Goal: Information Seeking & Learning: Learn about a topic

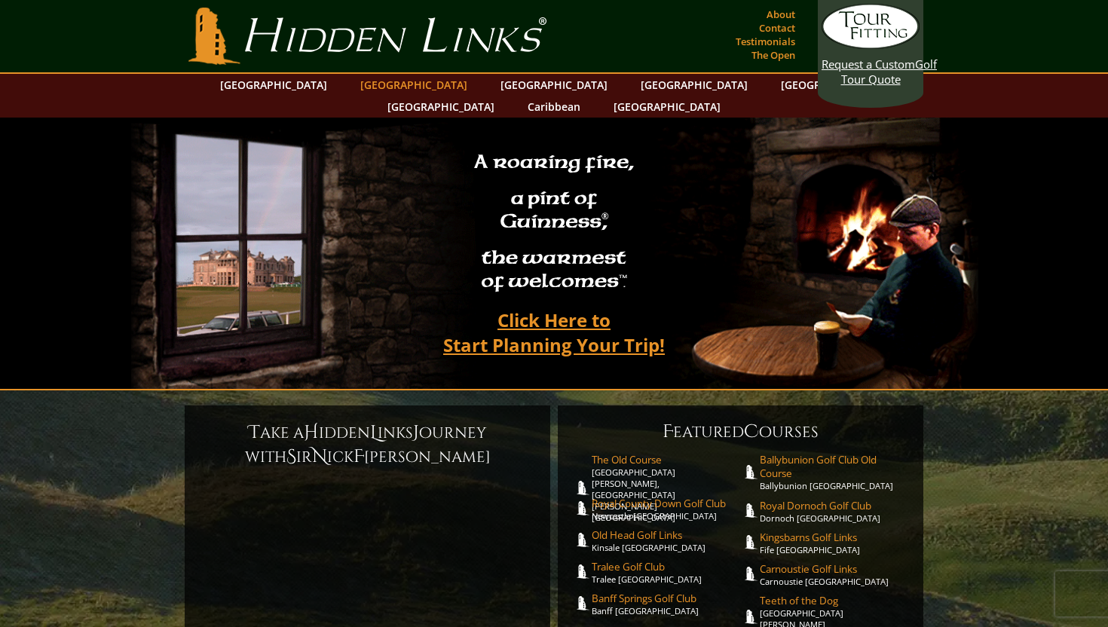
click at [390, 88] on link "[GEOGRAPHIC_DATA]" at bounding box center [414, 85] width 122 height 22
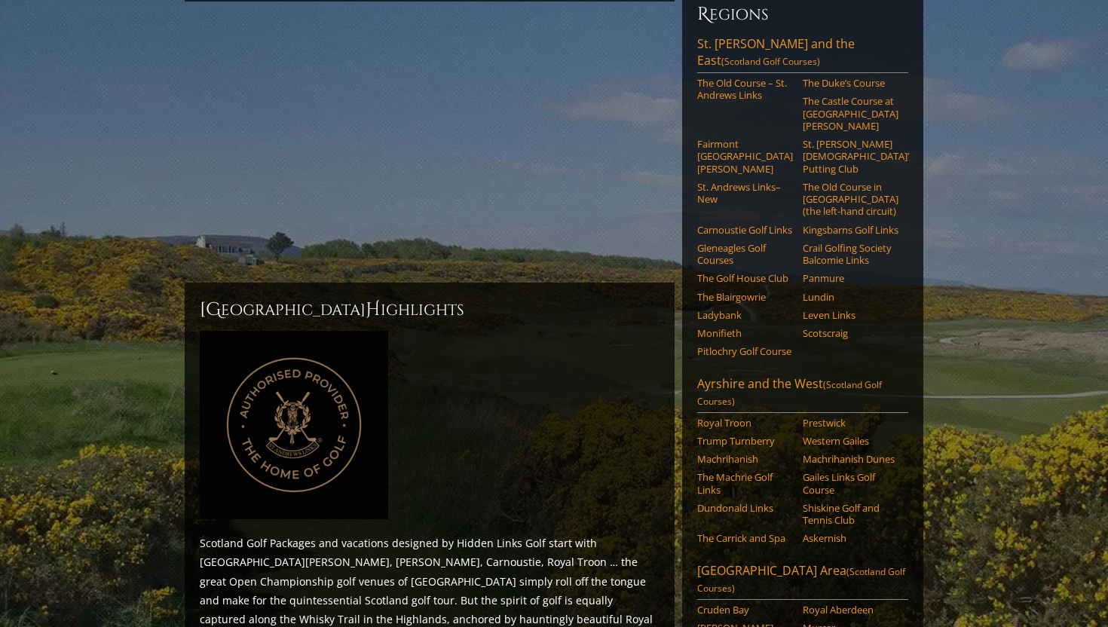
scroll to position [207, 0]
click at [804, 373] on link "Ayrshire and the West (Scotland Golf Courses)" at bounding box center [802, 392] width 211 height 38
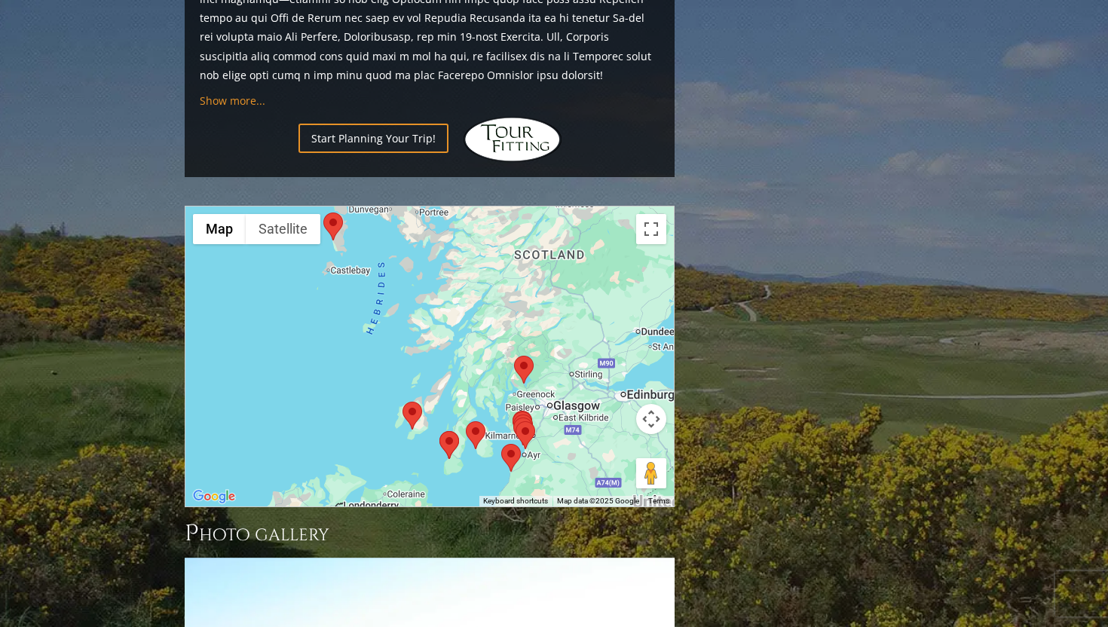
scroll to position [1435, 0]
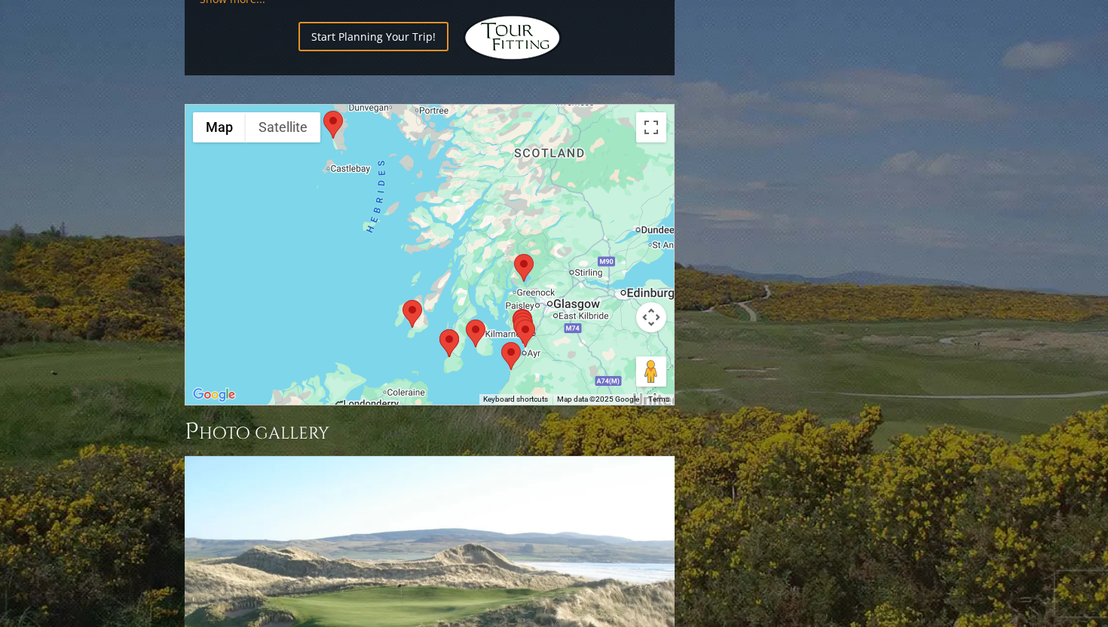
click at [653, 302] on button "Map camera controls" at bounding box center [651, 317] width 30 height 30
click at [615, 265] on button "Zoom in" at bounding box center [613, 280] width 30 height 30
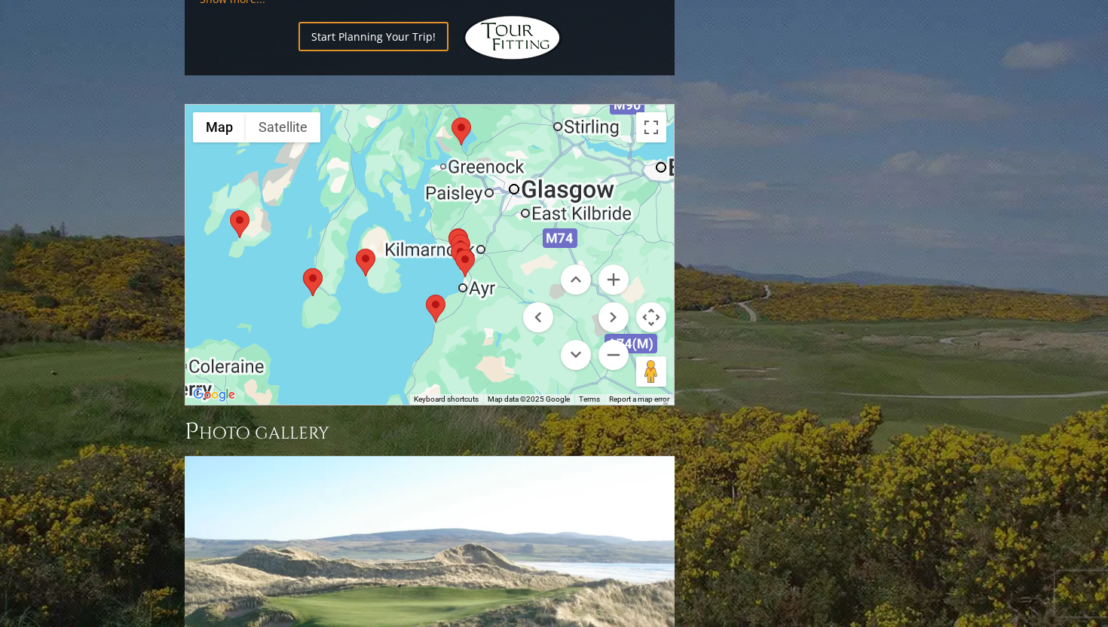
drag, startPoint x: 481, startPoint y: 283, endPoint x: 301, endPoint y: 103, distance: 254.7
click at [301, 105] on div at bounding box center [429, 255] width 488 height 300
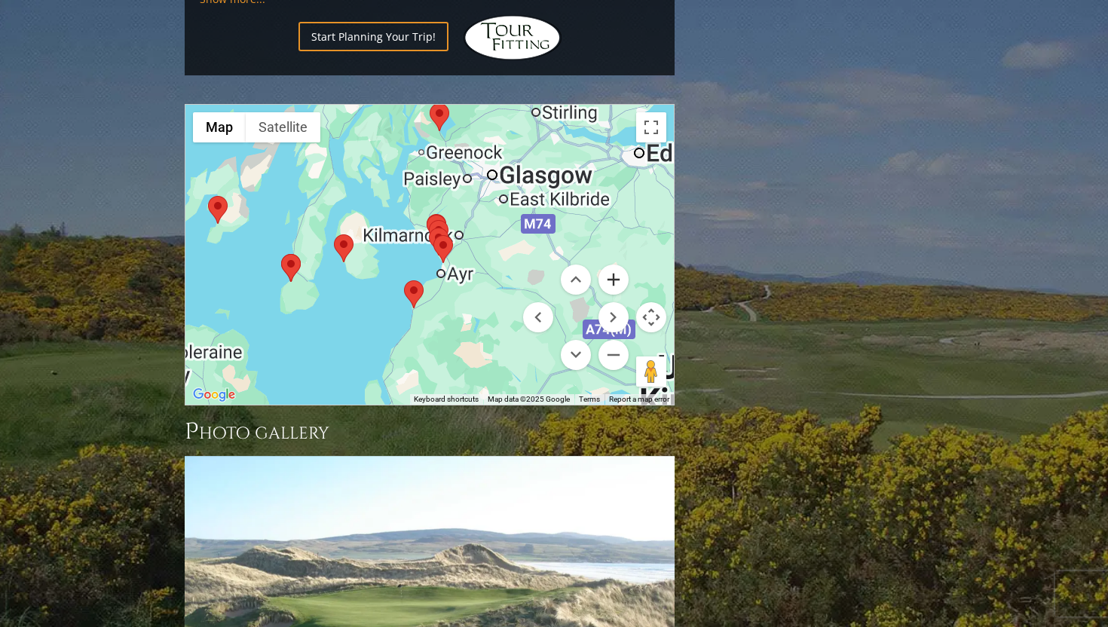
click at [616, 265] on button "Zoom in" at bounding box center [613, 280] width 30 height 30
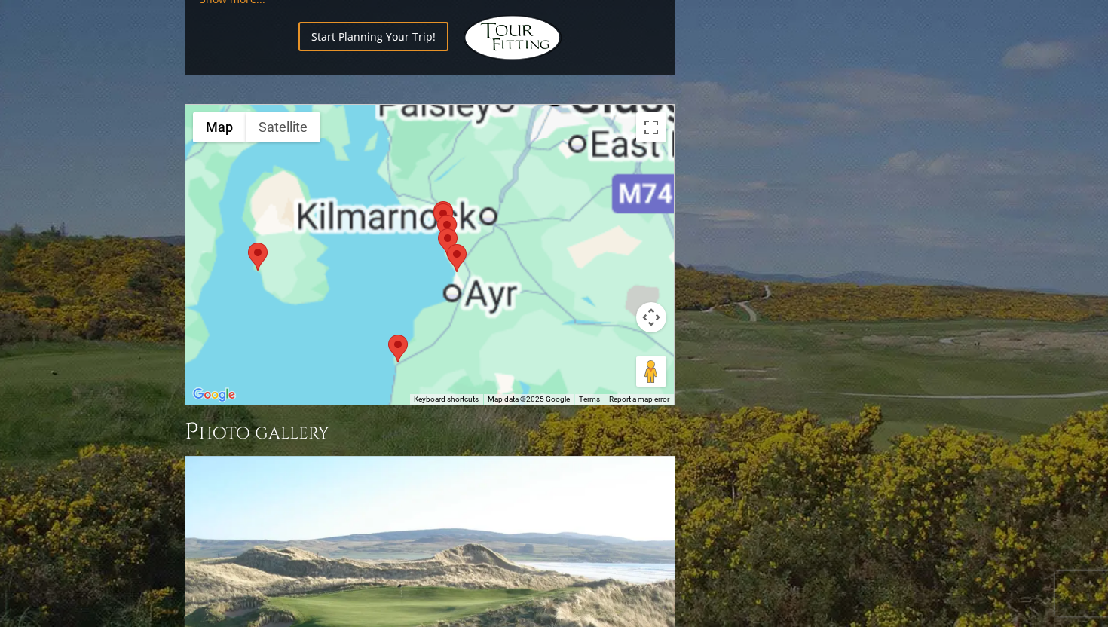
drag, startPoint x: 439, startPoint y: 191, endPoint x: 407, endPoint y: 165, distance: 41.2
click at [430, 255] on div "To navigate, press the arrow keys." at bounding box center [674, 255] width 488 height 0
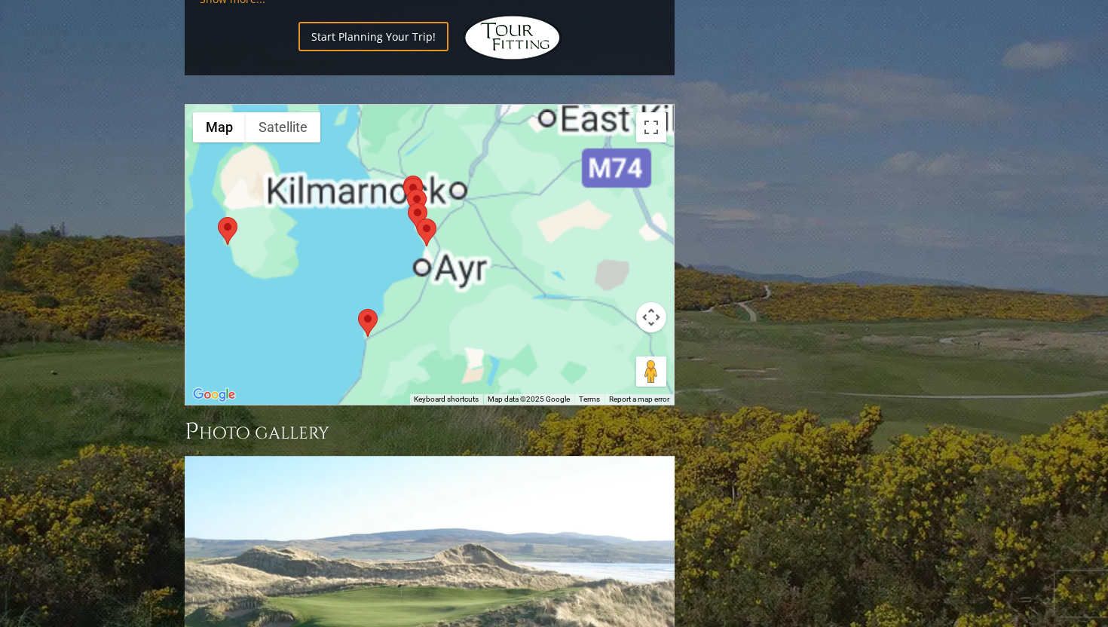
click at [417, 219] on area at bounding box center [417, 219] width 0 height 0
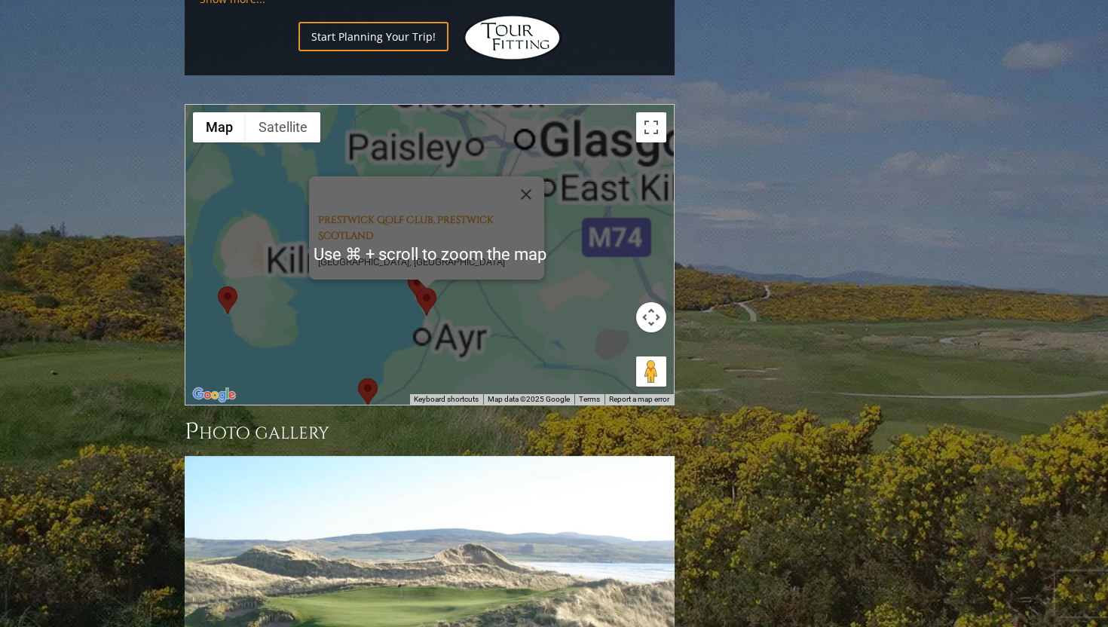
scroll to position [1436, 0]
click at [534, 176] on button "Close" at bounding box center [526, 194] width 36 height 36
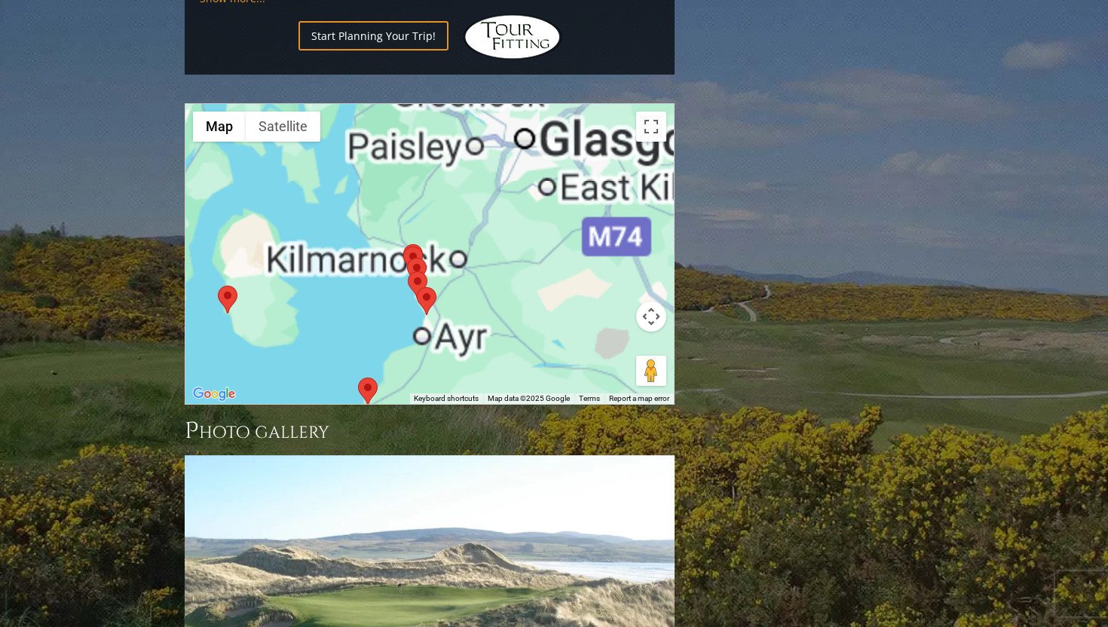
click at [358, 378] on area at bounding box center [358, 378] width 0 height 0
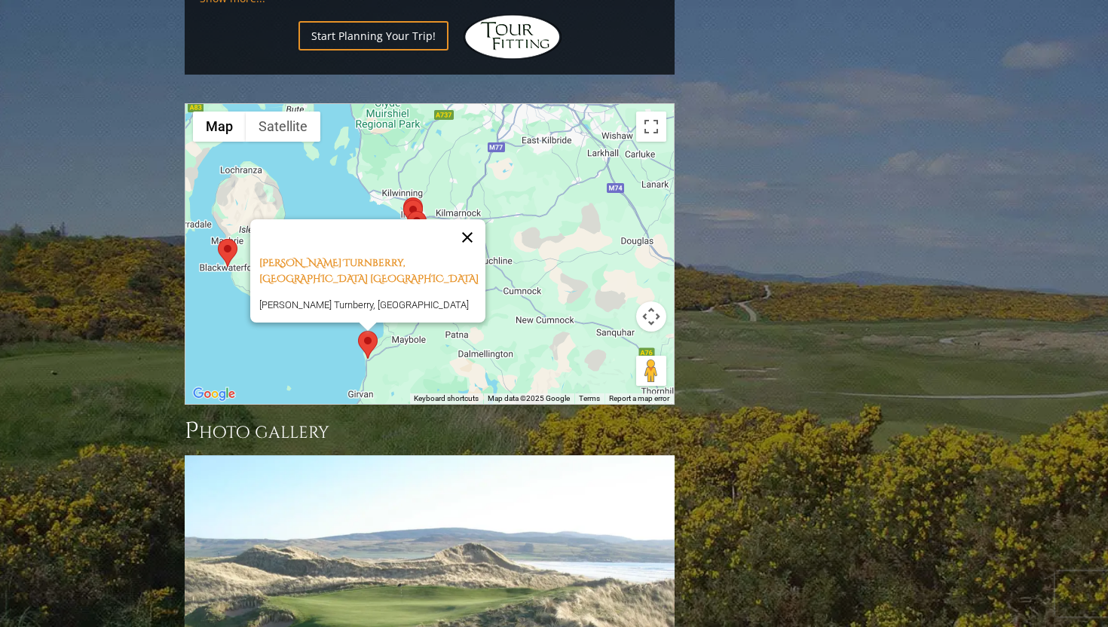
click at [464, 219] on button "Close" at bounding box center [467, 237] width 36 height 36
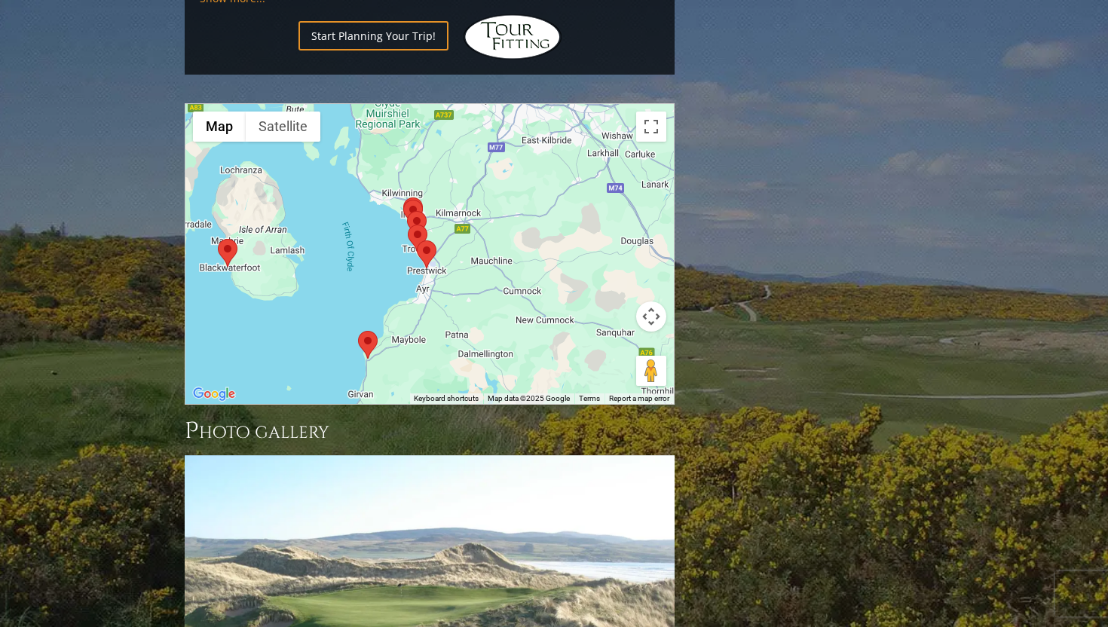
click at [408, 225] on area at bounding box center [408, 225] width 0 height 0
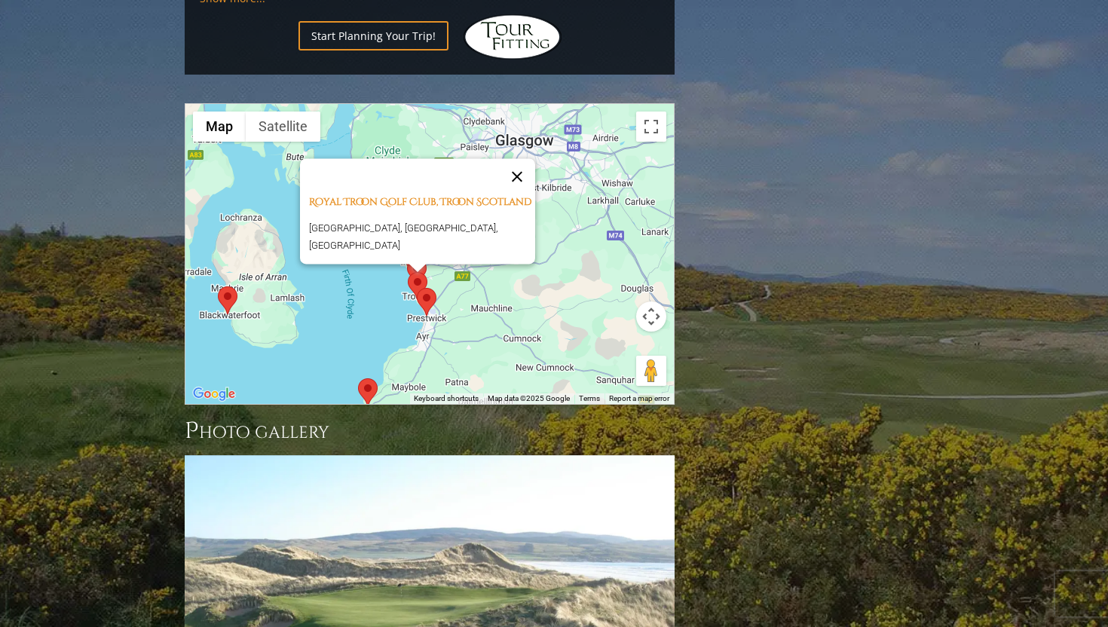
click at [523, 158] on button "Close" at bounding box center [517, 176] width 36 height 36
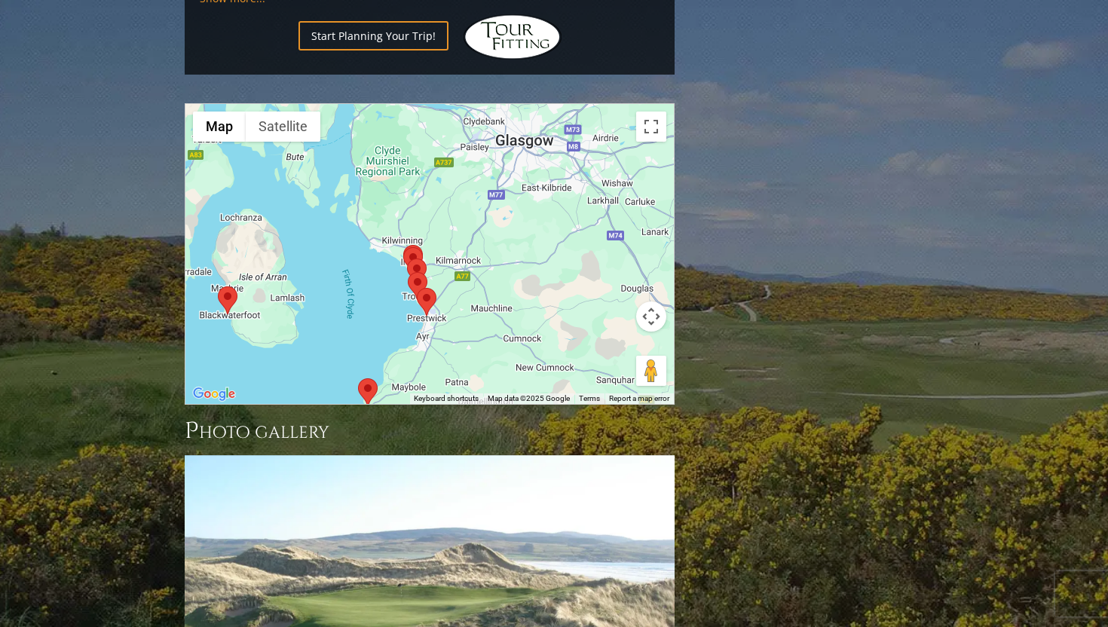
click at [422, 214] on div "To navigate, press the arrow keys." at bounding box center [429, 254] width 488 height 300
click at [430, 254] on div at bounding box center [674, 254] width 488 height 0
click at [403, 247] on area at bounding box center [403, 247] width 0 height 0
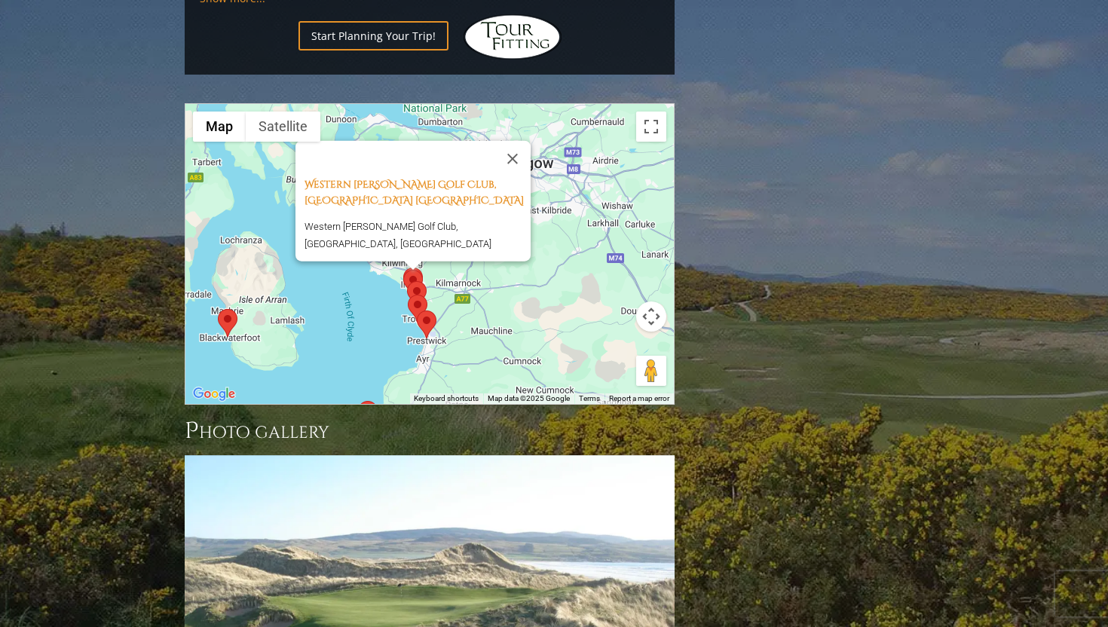
click at [403, 270] on area at bounding box center [403, 270] width 0 height 0
click at [524, 141] on button "Close" at bounding box center [512, 159] width 36 height 36
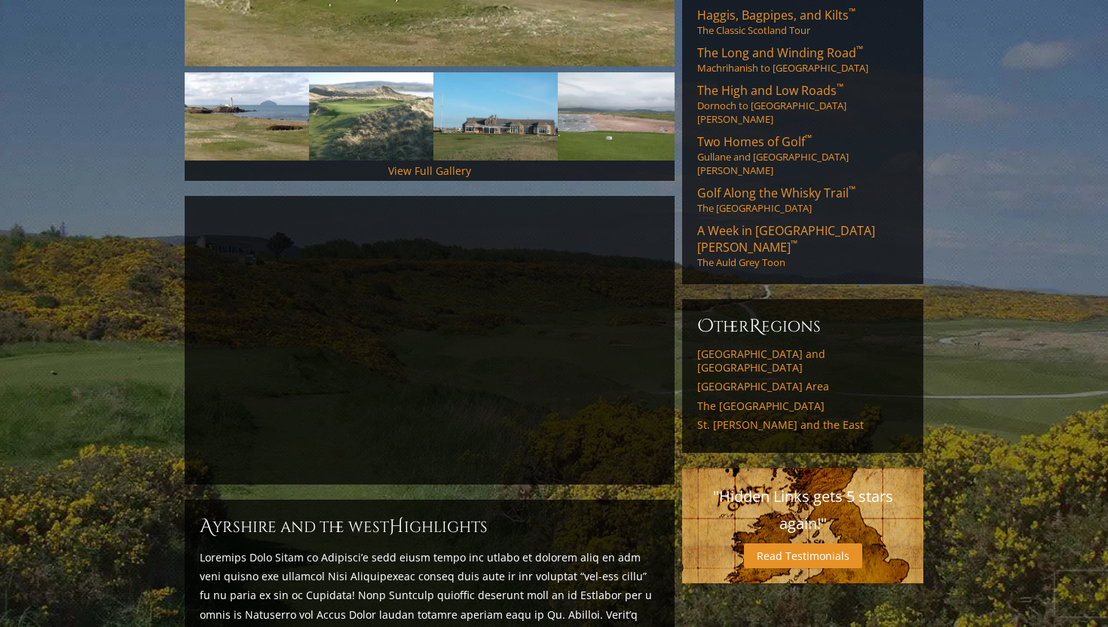
scroll to position [0, 0]
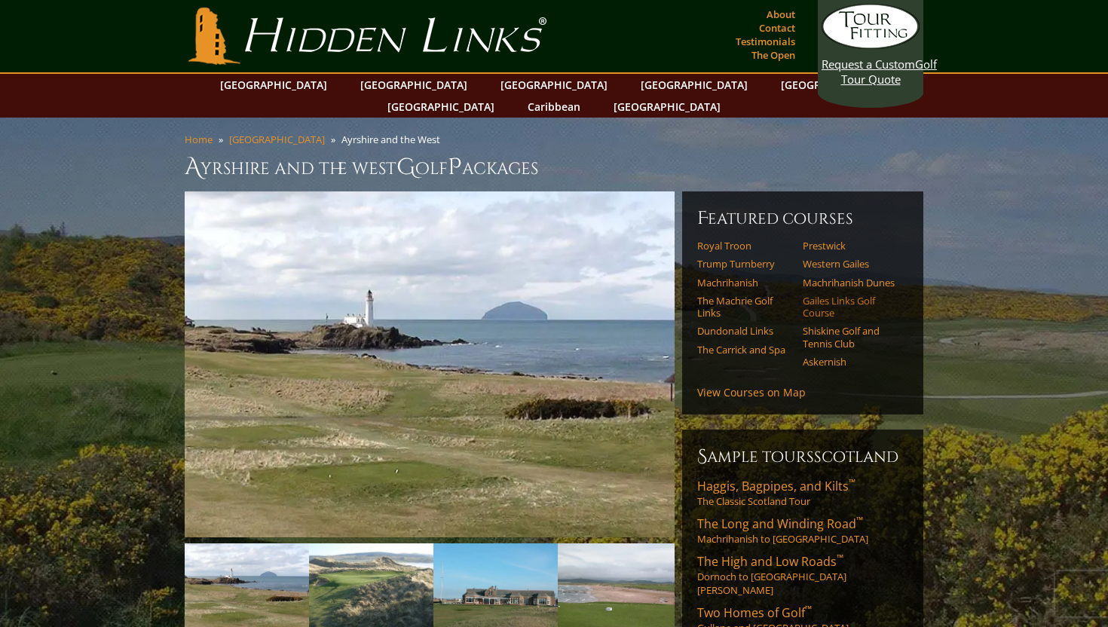
click at [854, 295] on link "Gailes Links Golf Course" at bounding box center [851, 307] width 96 height 25
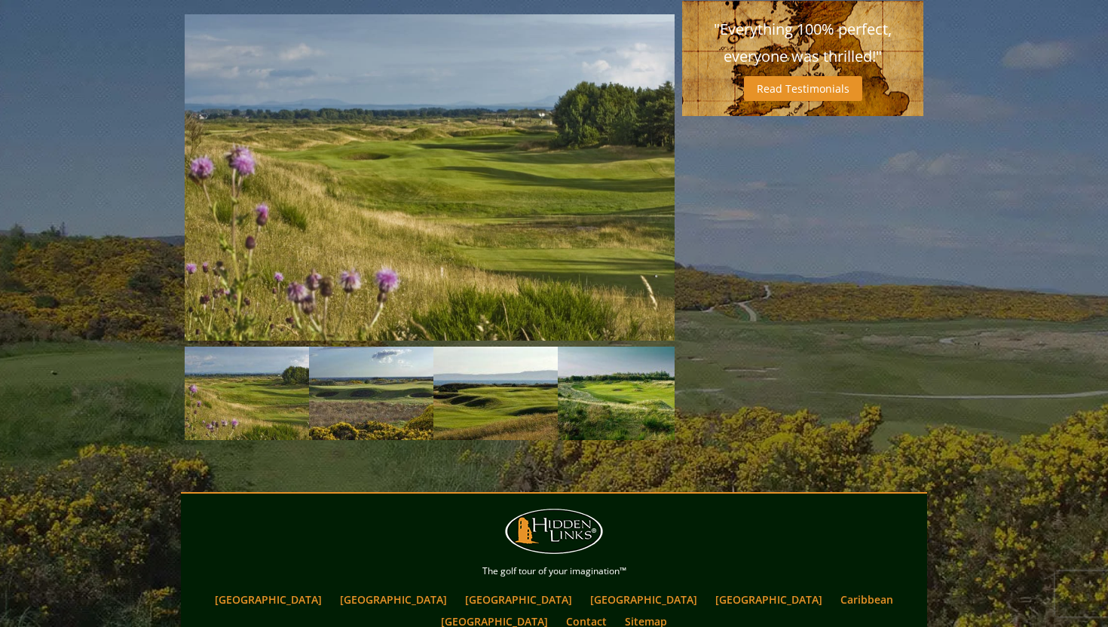
scroll to position [941, 0]
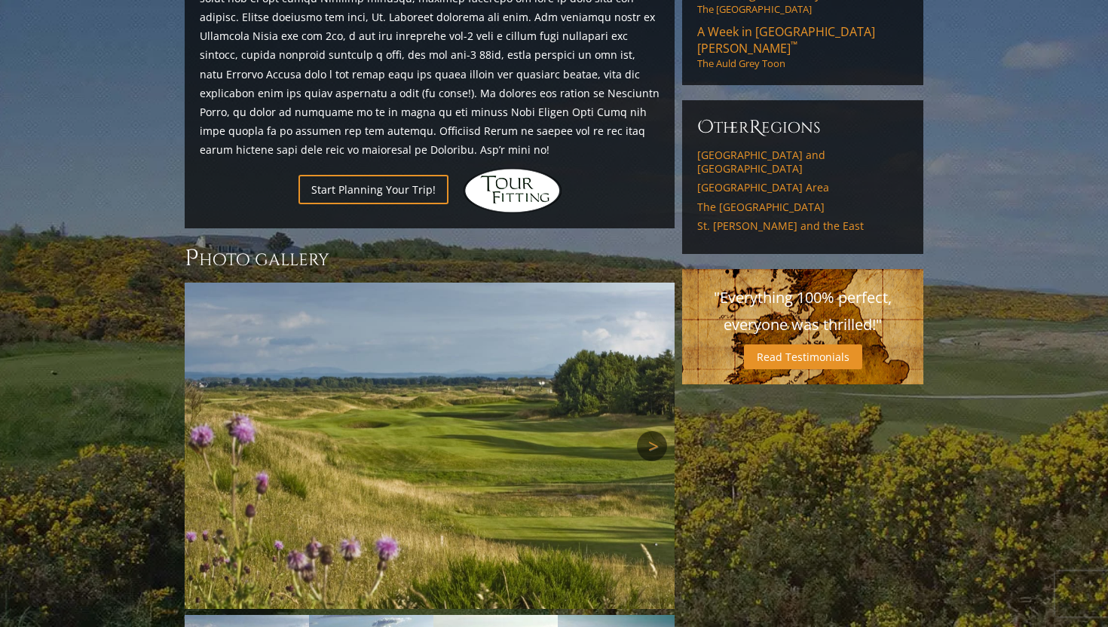
click at [646, 431] on link "Next" at bounding box center [652, 446] width 30 height 30
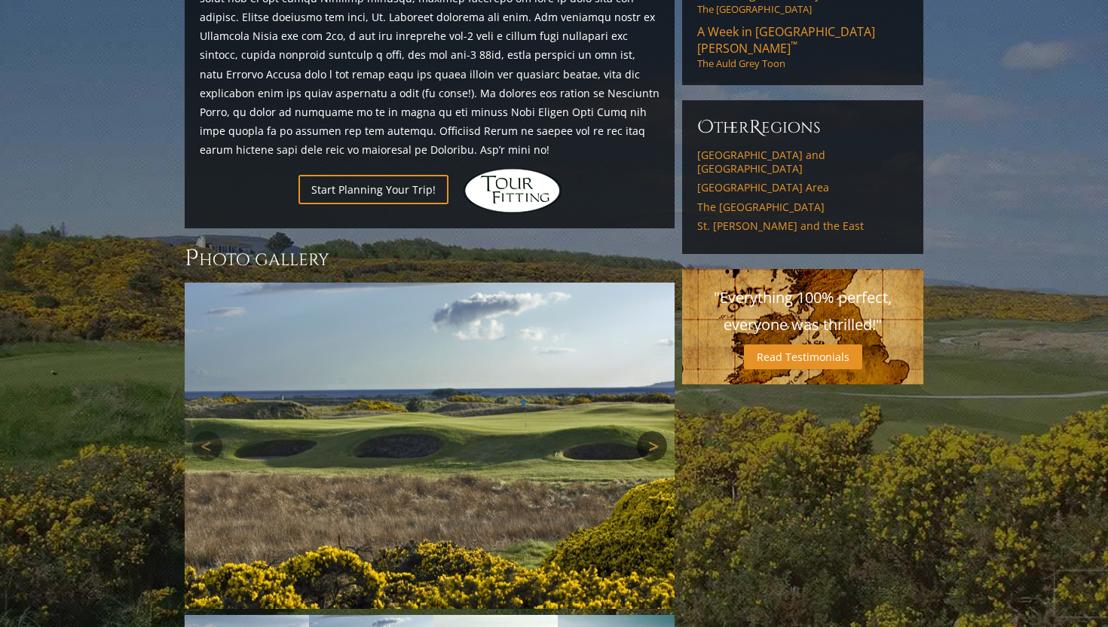
click at [646, 431] on link "Next" at bounding box center [652, 446] width 30 height 30
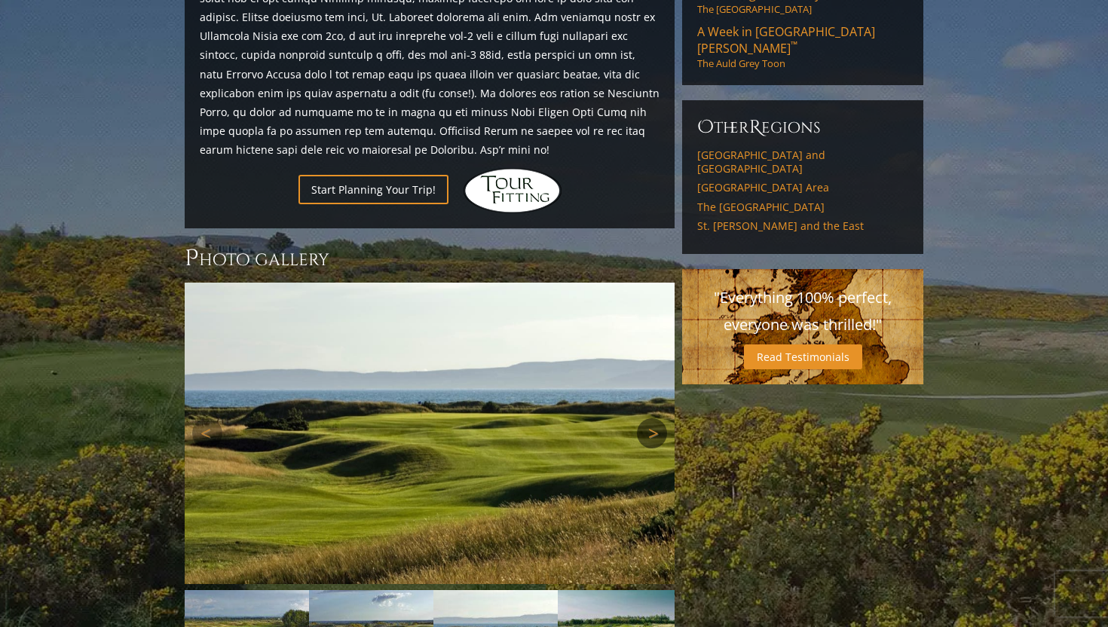
click at [648, 418] on link "Next" at bounding box center [652, 433] width 30 height 30
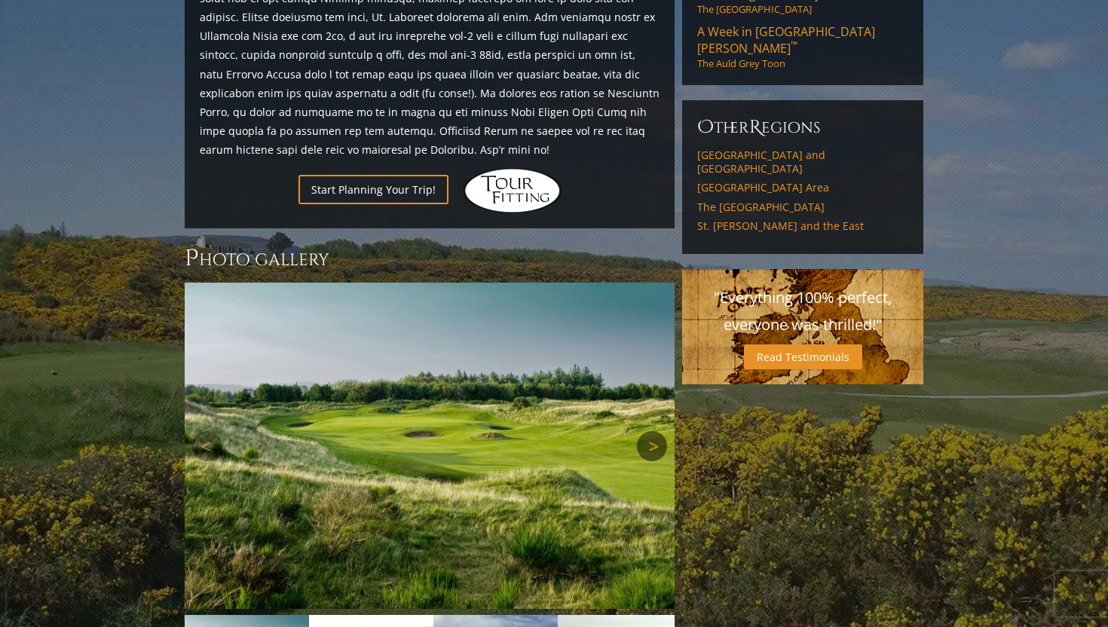
click at [648, 431] on link "Next" at bounding box center [652, 446] width 30 height 30
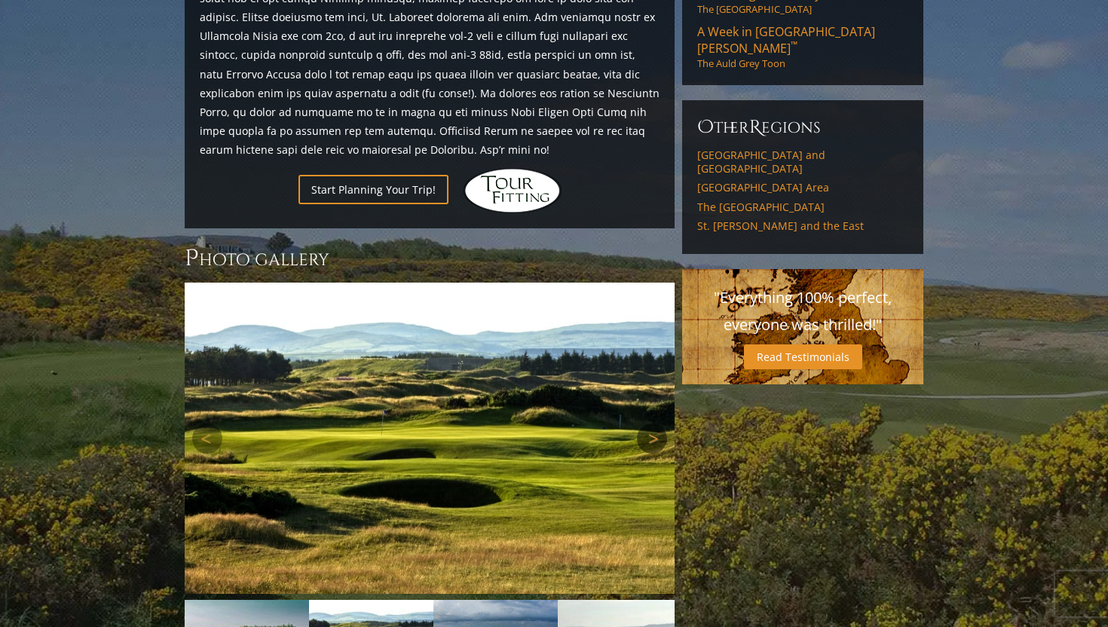
click at [648, 424] on link "Next" at bounding box center [652, 439] width 30 height 30
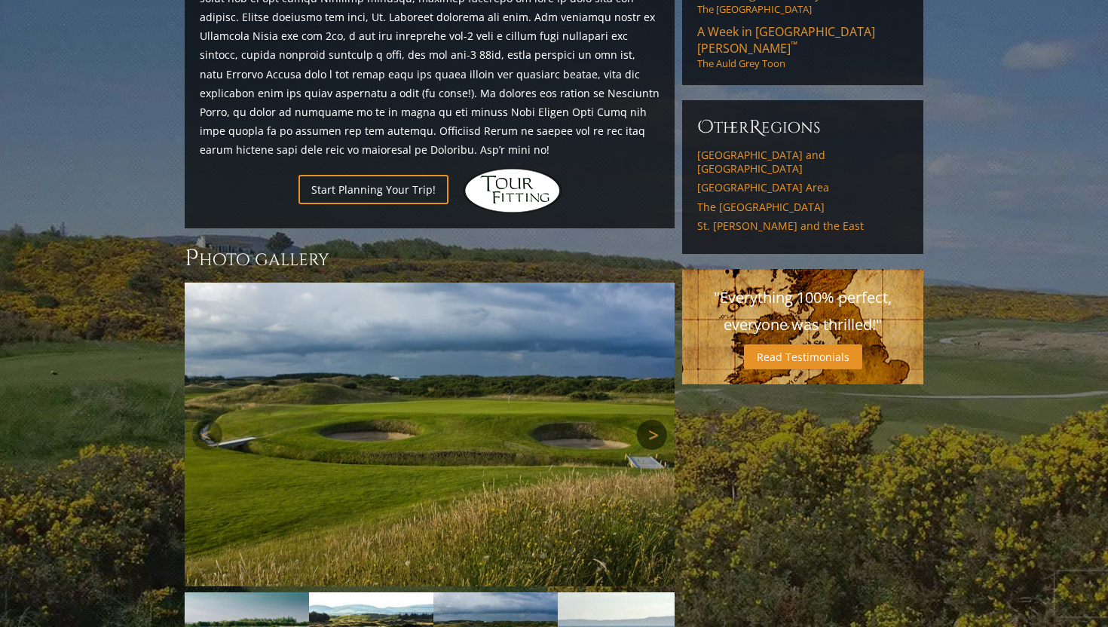
click at [648, 420] on link "Next" at bounding box center [652, 435] width 30 height 30
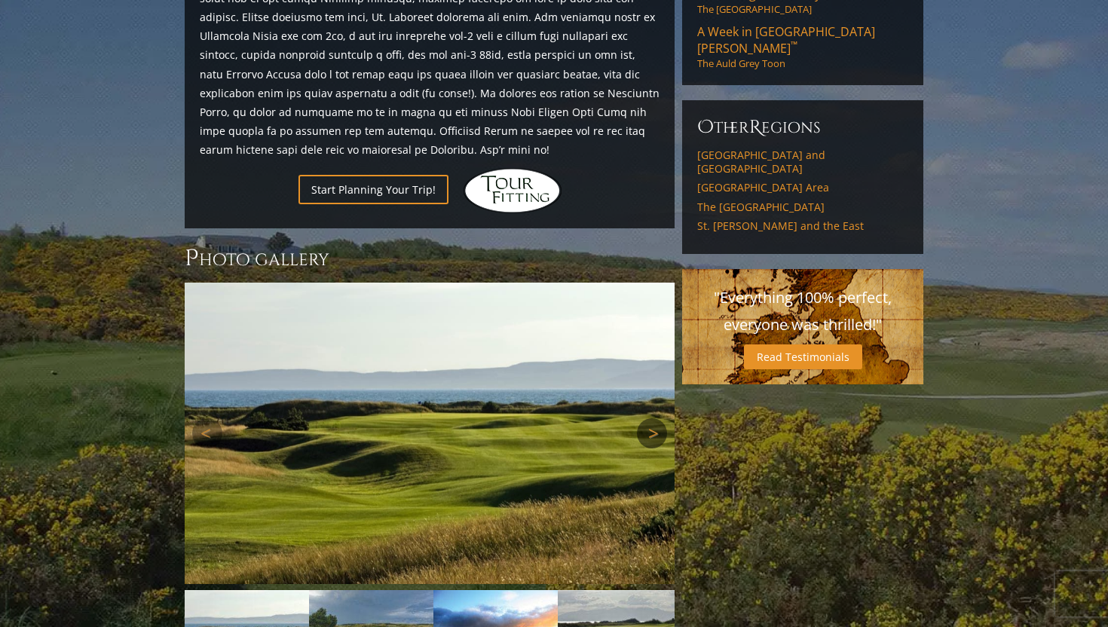
click at [649, 418] on link "Next" at bounding box center [652, 433] width 30 height 30
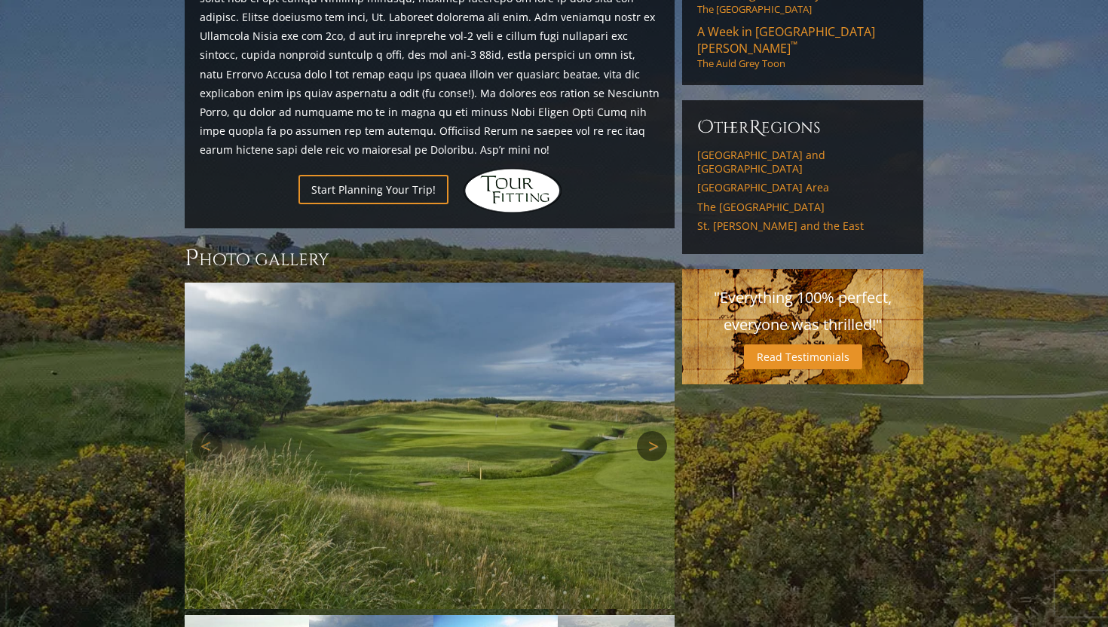
click at [650, 431] on link "Next" at bounding box center [652, 446] width 30 height 30
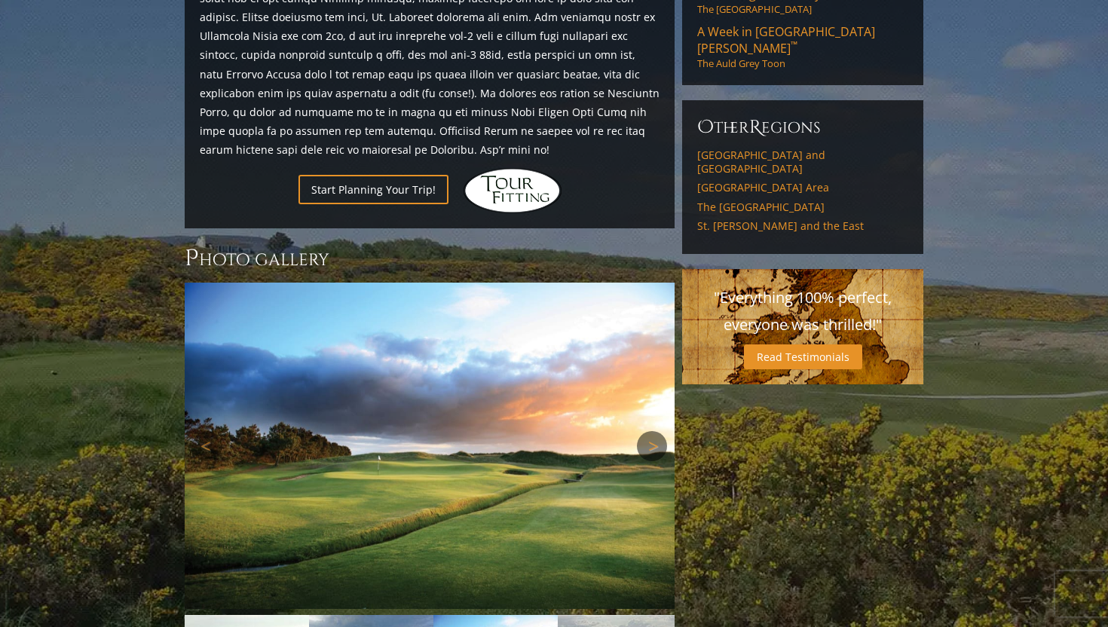
click at [650, 431] on link "Next" at bounding box center [652, 446] width 30 height 30
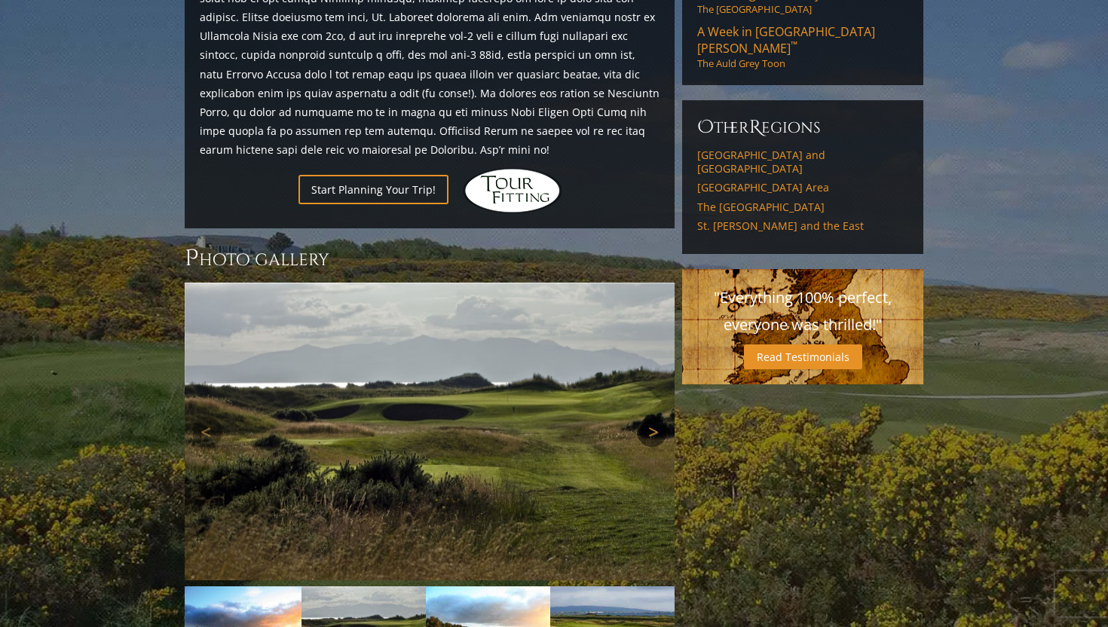
click at [650, 417] on link "Next" at bounding box center [652, 432] width 30 height 30
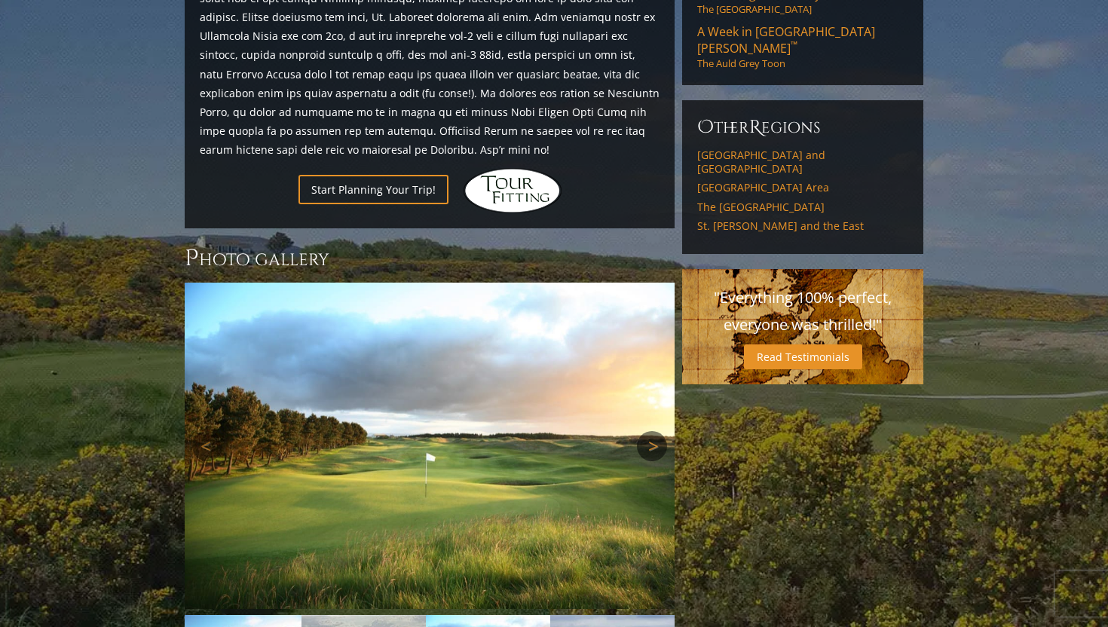
click at [650, 431] on link "Next" at bounding box center [652, 446] width 30 height 30
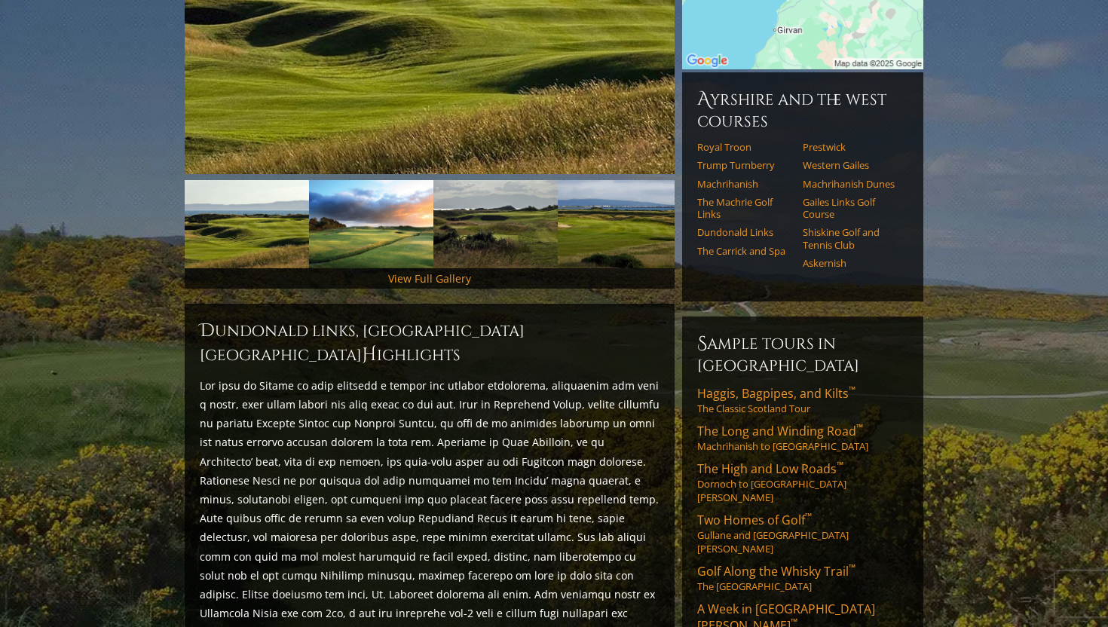
scroll to position [0, 0]
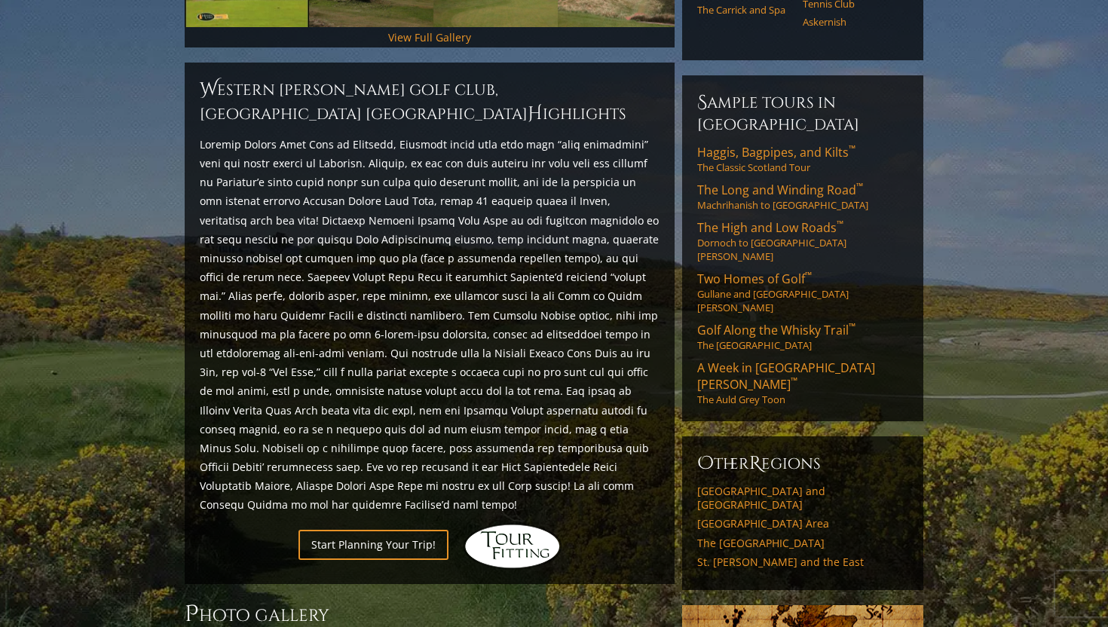
scroll to position [628, 0]
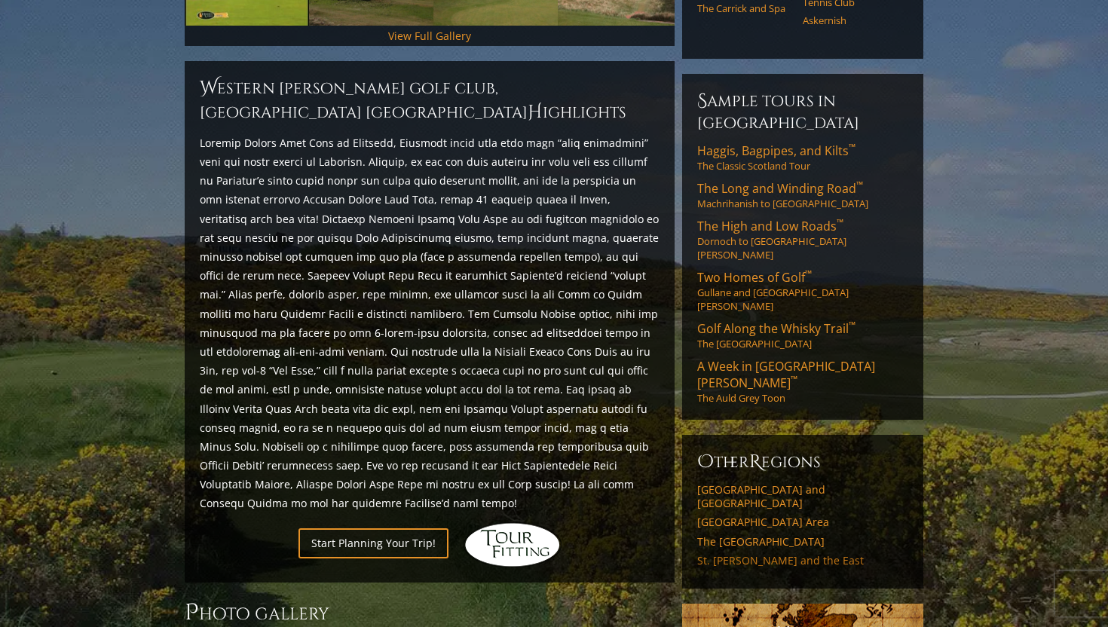
click at [788, 554] on link "St. [PERSON_NAME] and the East" at bounding box center [802, 561] width 211 height 14
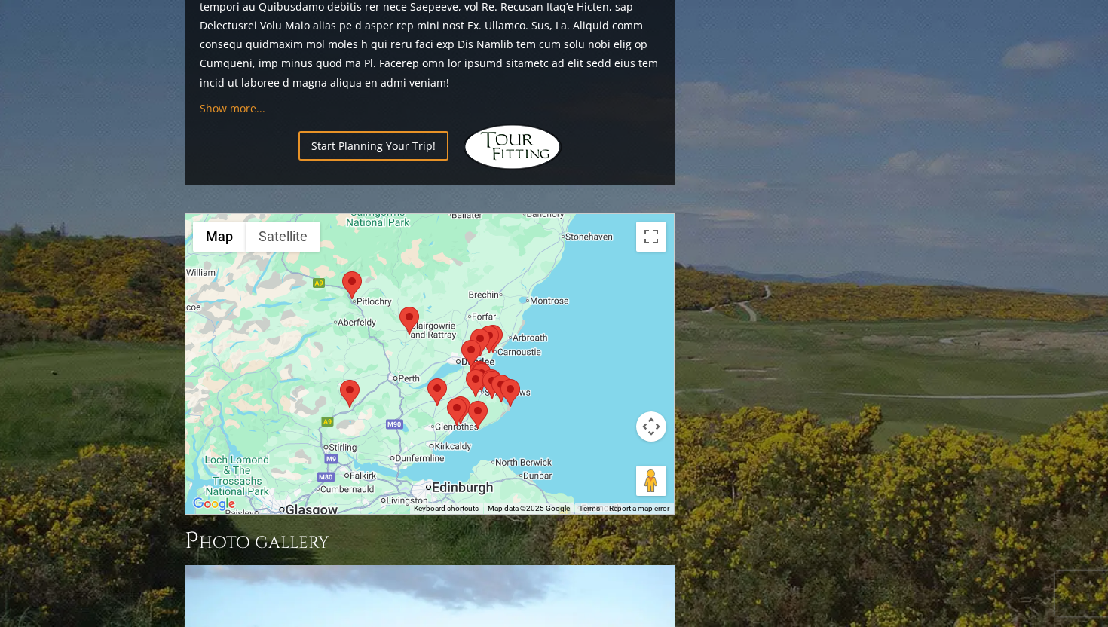
scroll to position [1755, 0]
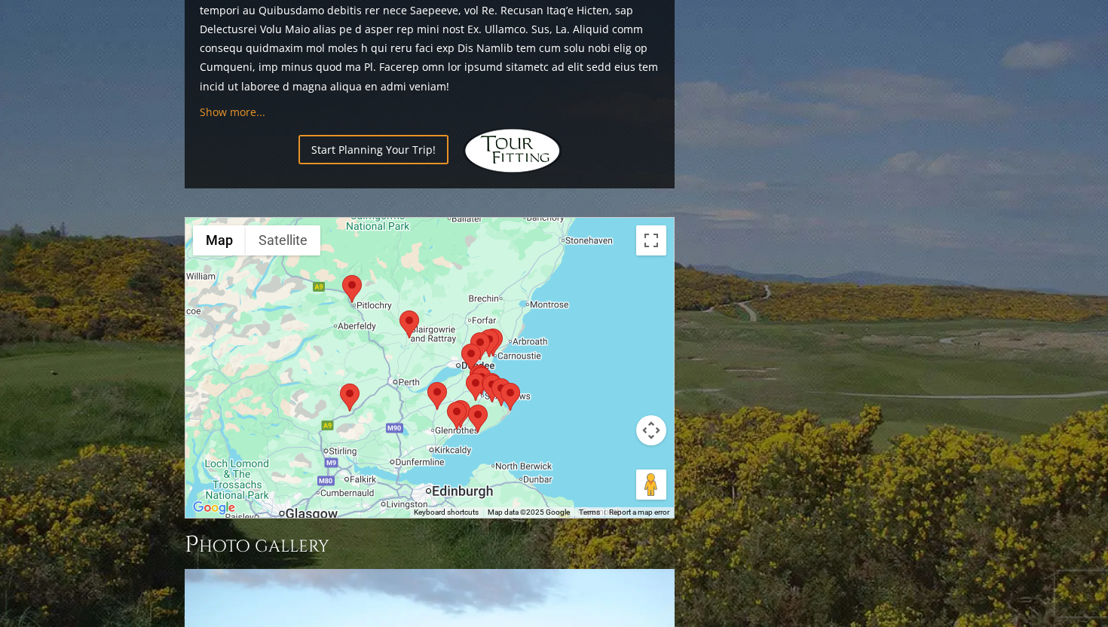
click at [340, 384] on area at bounding box center [340, 384] width 0 height 0
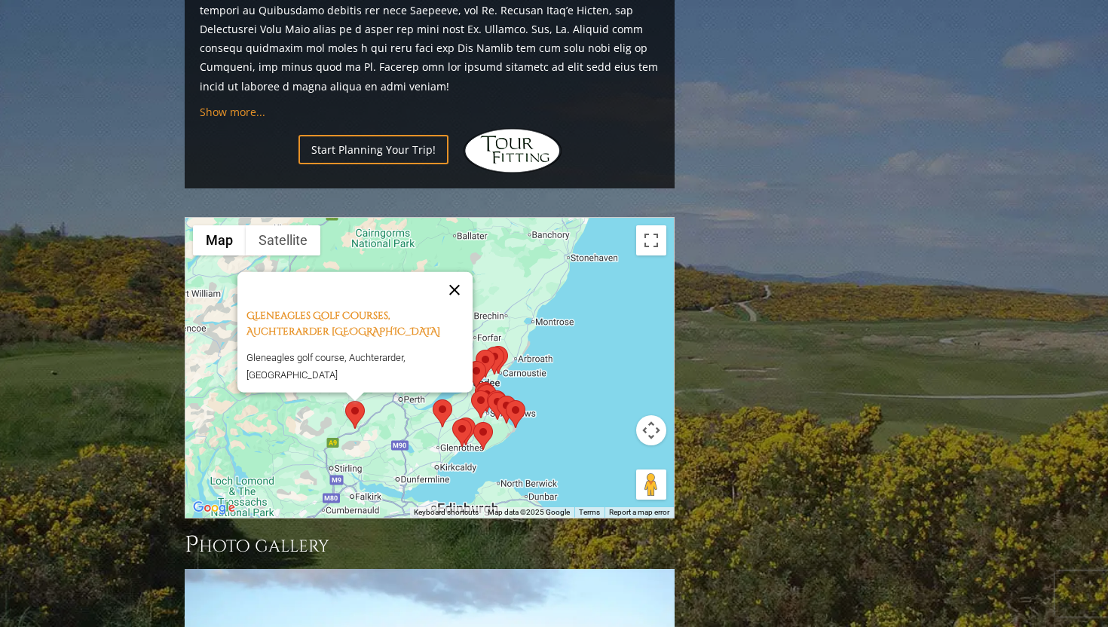
click at [461, 271] on button "Close" at bounding box center [454, 289] width 36 height 36
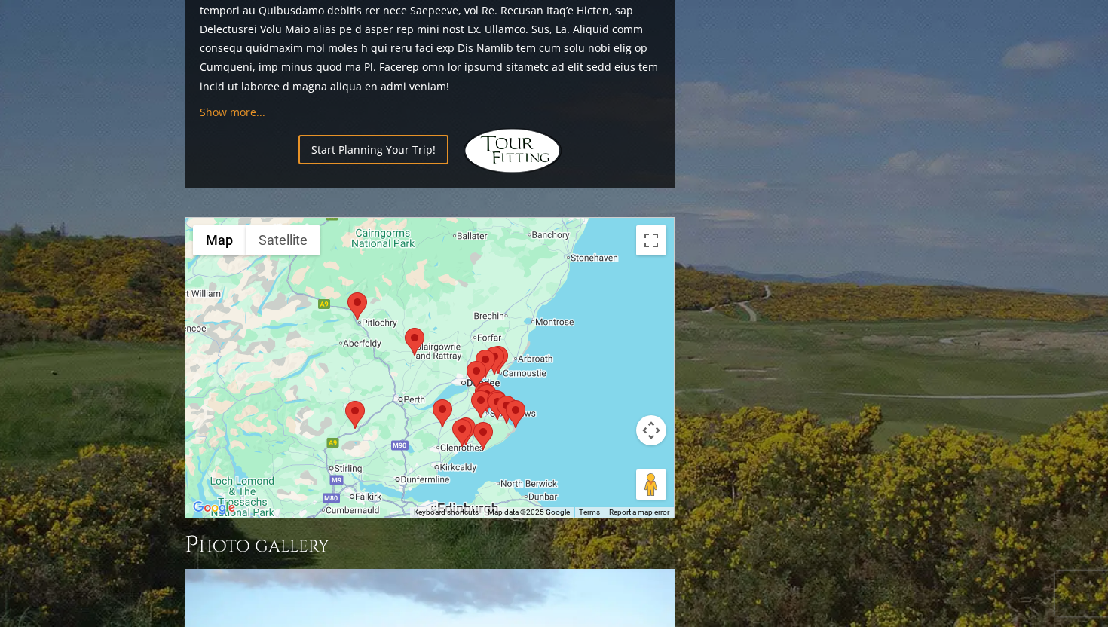
click at [347, 292] on area at bounding box center [347, 292] width 0 height 0
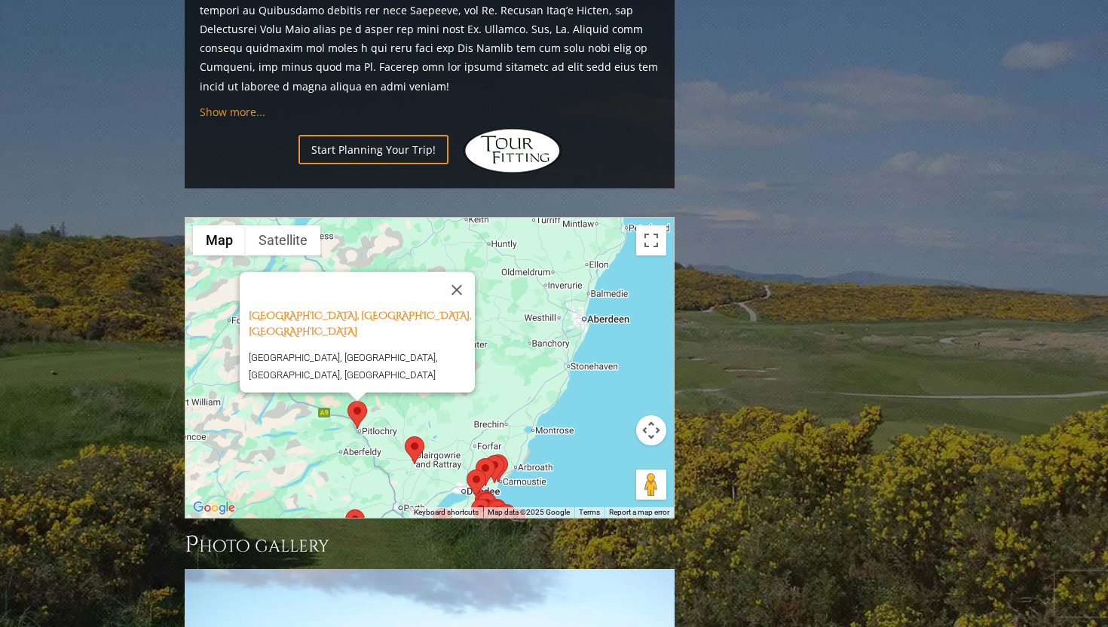
scroll to position [1755, 0]
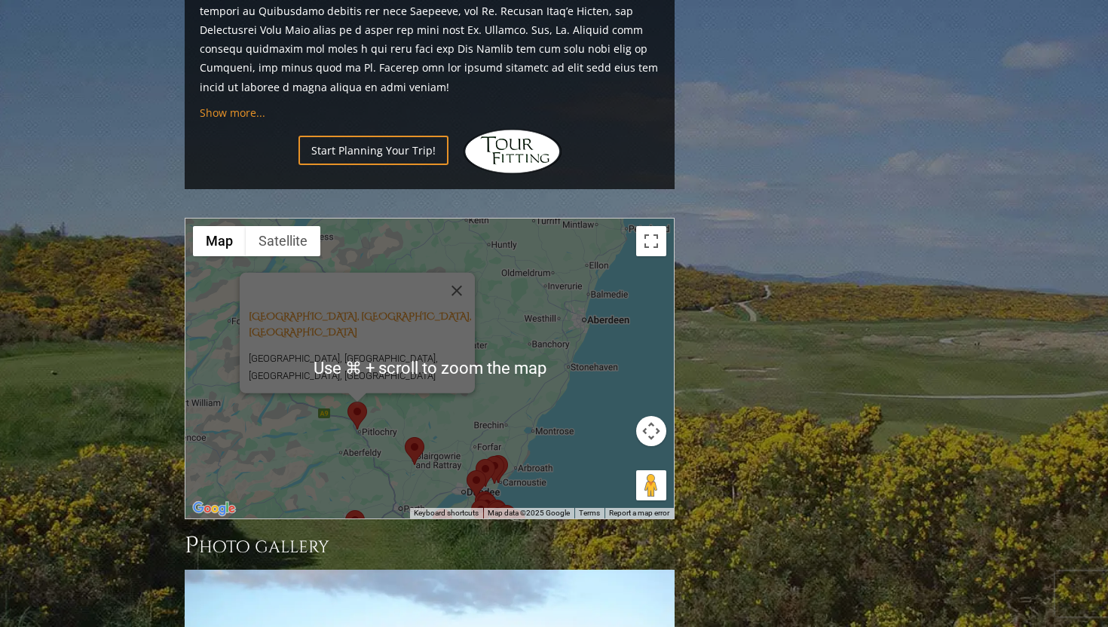
click at [405, 437] on area at bounding box center [405, 437] width 0 height 0
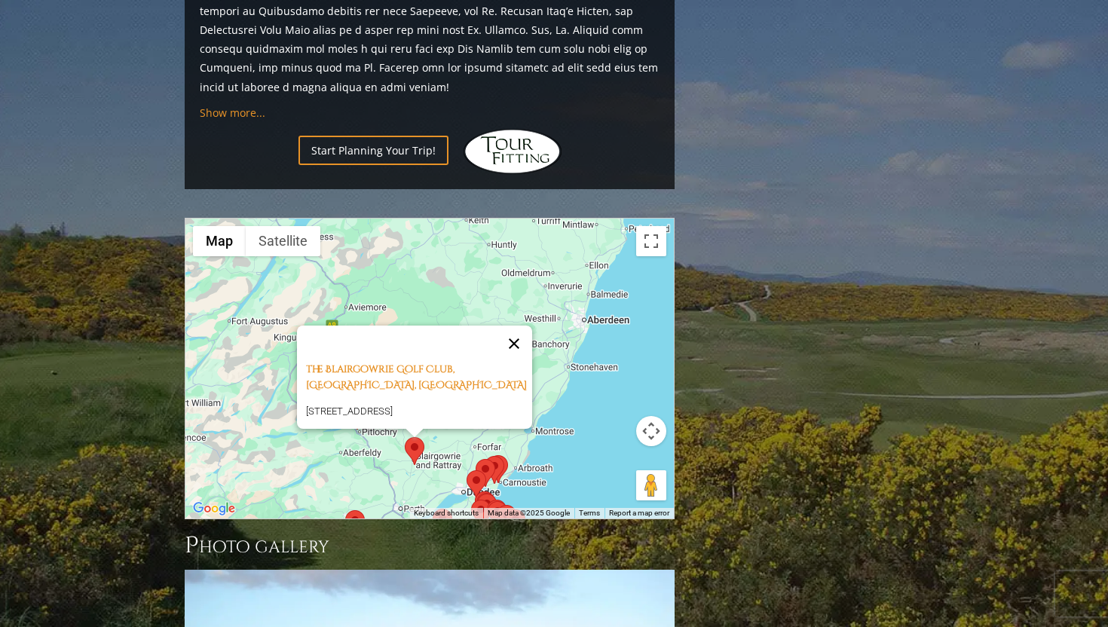
click at [522, 326] on button "Close" at bounding box center [514, 344] width 36 height 36
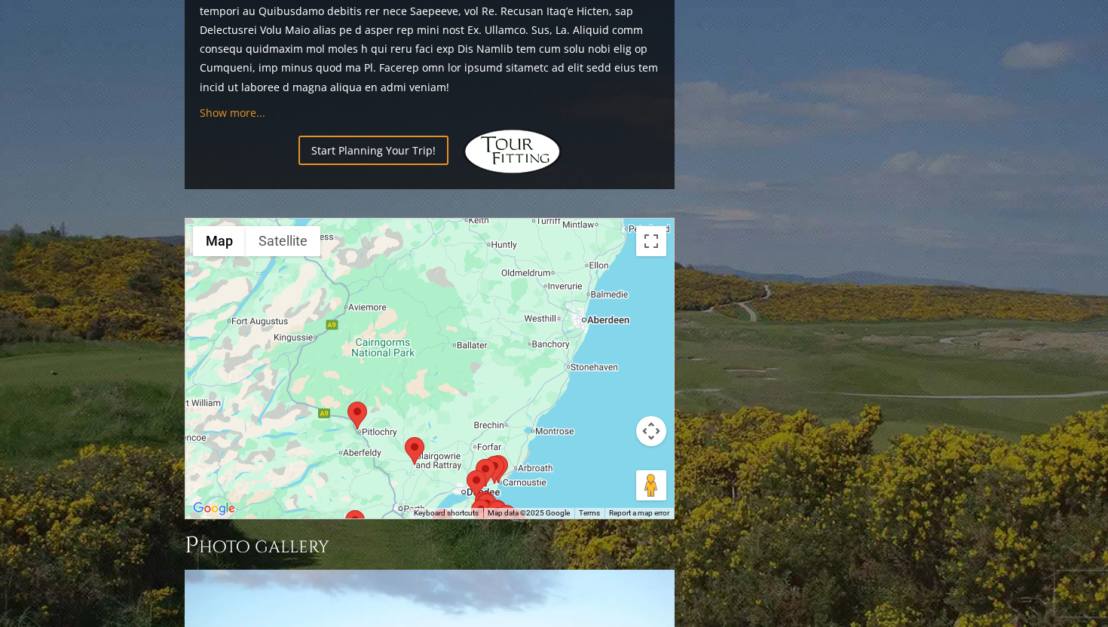
click at [405, 437] on area at bounding box center [405, 437] width 0 height 0
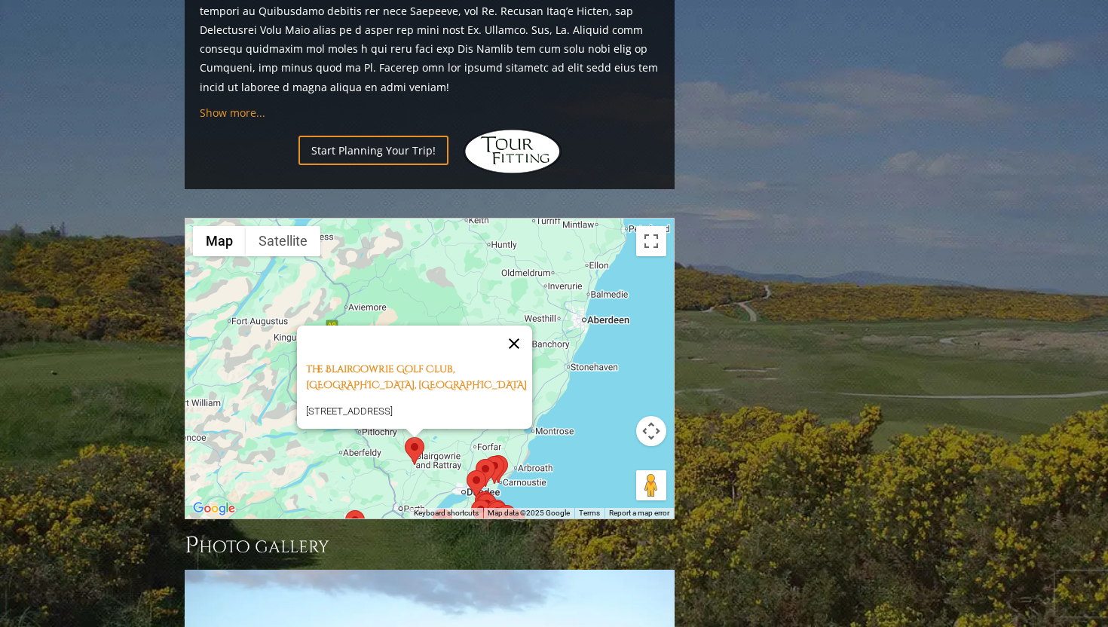
click at [520, 326] on button "Close" at bounding box center [514, 344] width 36 height 36
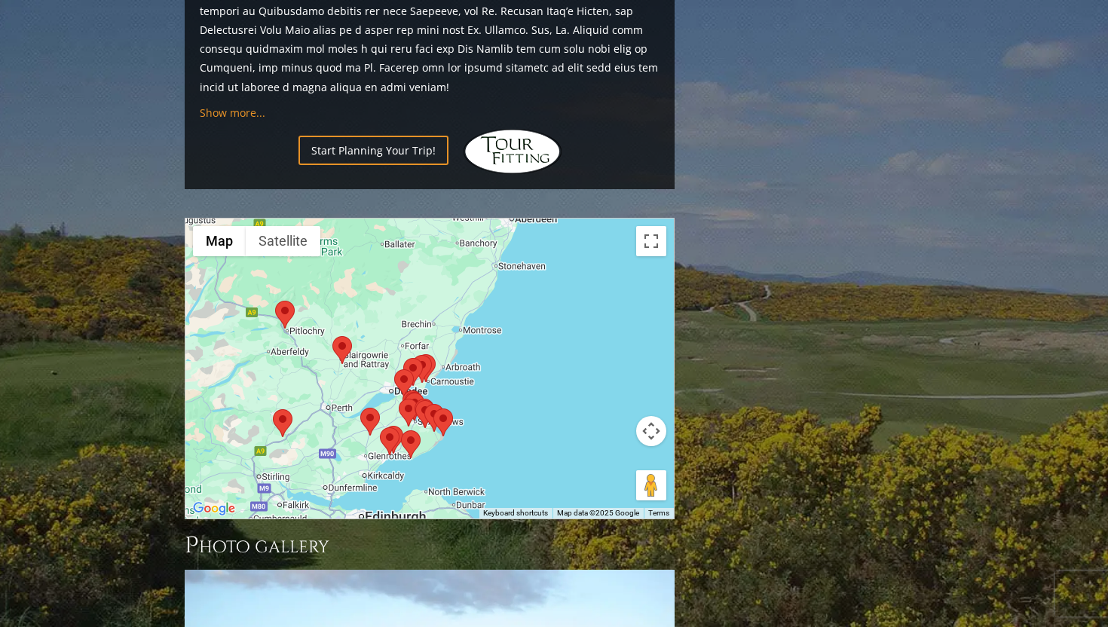
drag, startPoint x: 488, startPoint y: 341, endPoint x: 413, endPoint y: 239, distance: 126.8
click at [415, 239] on div at bounding box center [429, 369] width 488 height 300
click at [358, 407] on area at bounding box center [358, 407] width 0 height 0
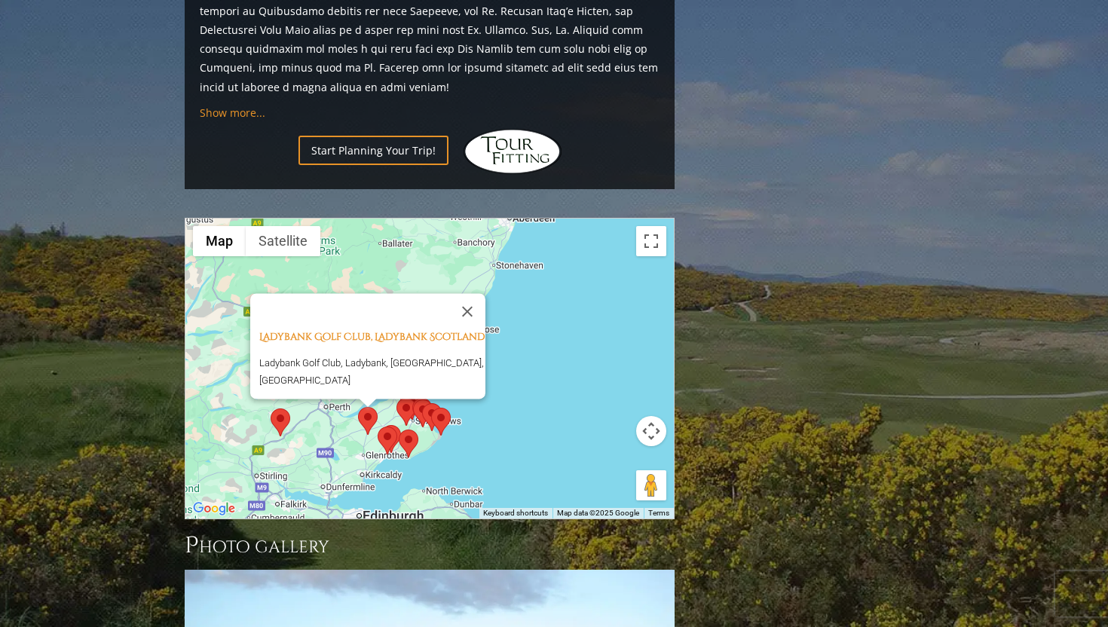
click at [378, 427] on area at bounding box center [378, 427] width 0 height 0
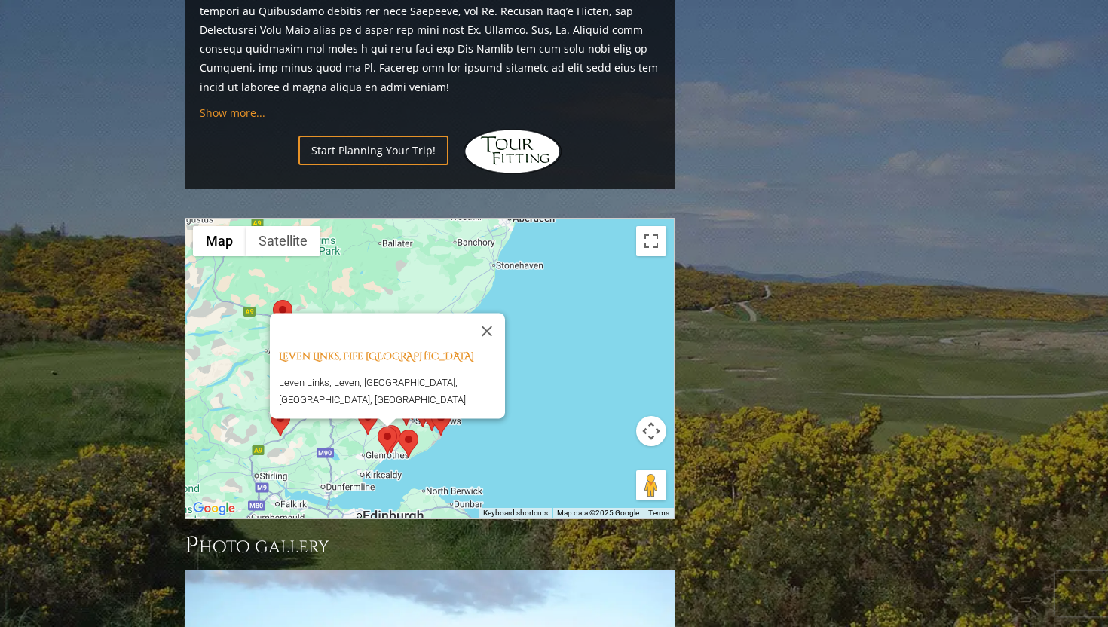
click at [399, 430] on area at bounding box center [399, 430] width 0 height 0
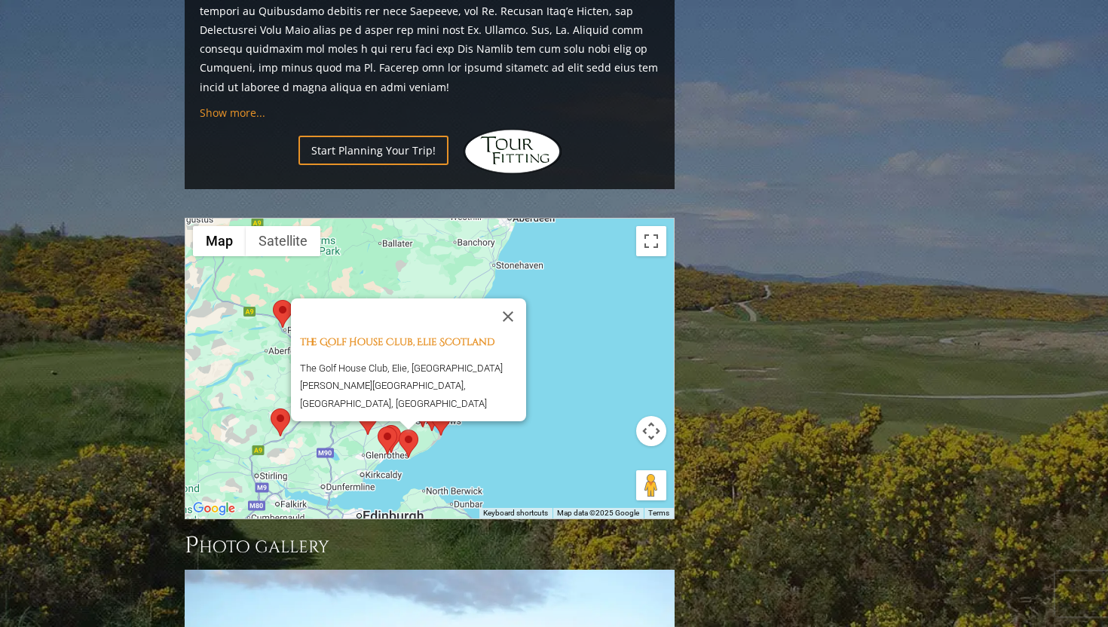
click at [381, 425] on area at bounding box center [381, 425] width 0 height 0
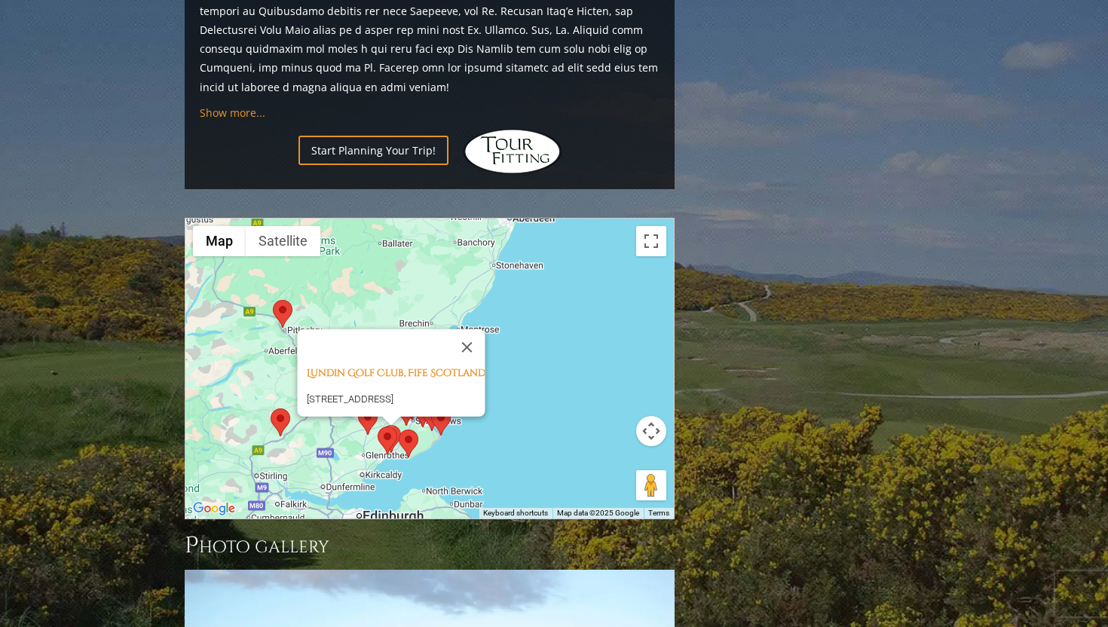
click at [644, 369] on div "[PERSON_NAME][GEOGRAPHIC_DATA], [GEOGRAPHIC_DATA][STREET_ADDRESS][GEOGRAPHIC_DA…" at bounding box center [429, 369] width 488 height 300
click at [650, 416] on button "Map camera controls" at bounding box center [651, 431] width 30 height 30
click at [614, 378] on button "Zoom in" at bounding box center [613, 393] width 30 height 30
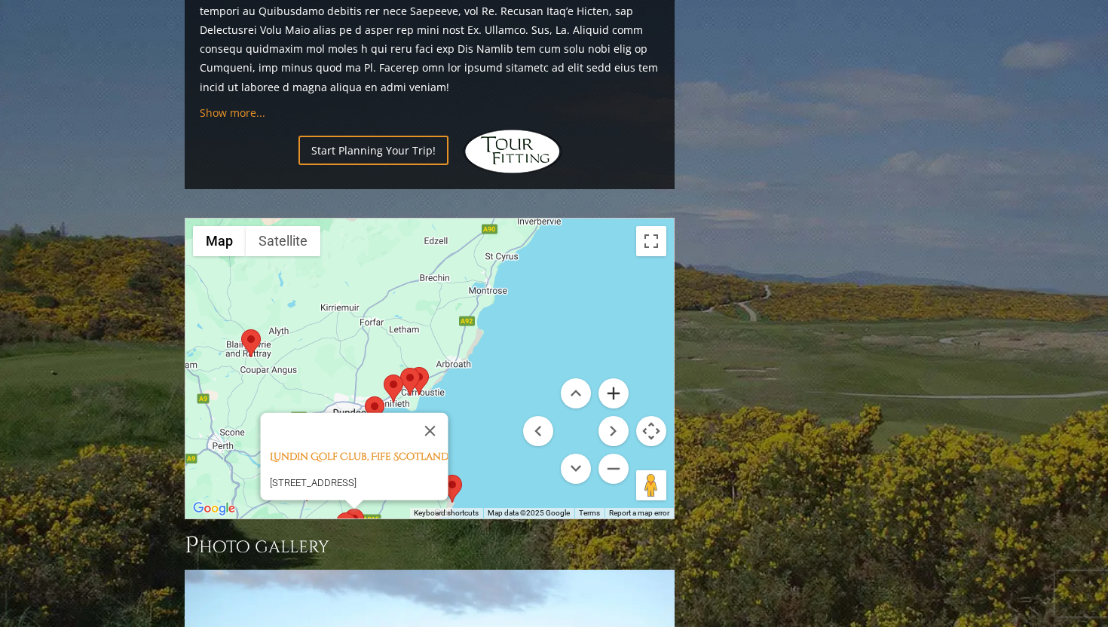
click at [614, 378] on button "Zoom in" at bounding box center [613, 393] width 30 height 30
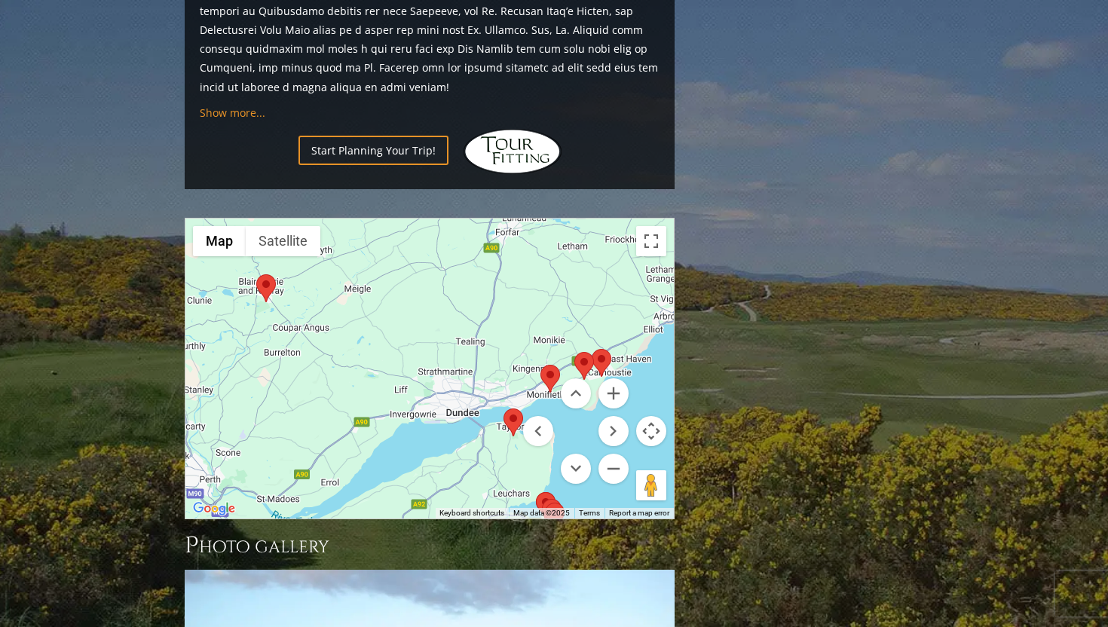
drag, startPoint x: 385, startPoint y: 314, endPoint x: 580, endPoint y: 269, distance: 200.2
click at [580, 269] on div "[PERSON_NAME][GEOGRAPHIC_DATA], [GEOGRAPHIC_DATA][STREET_ADDRESS][GEOGRAPHIC_DA…" at bounding box center [429, 369] width 488 height 300
click at [256, 275] on area at bounding box center [256, 275] width 0 height 0
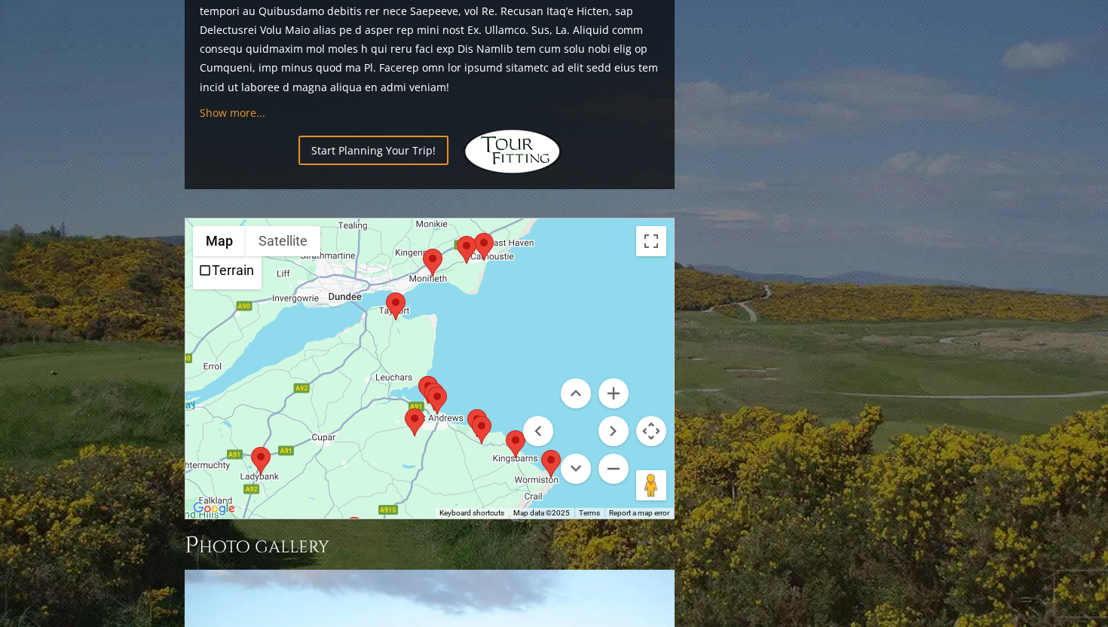
drag, startPoint x: 387, startPoint y: 375, endPoint x: 178, endPoint y: 128, distance: 323.5
click at [423, 249] on area at bounding box center [423, 249] width 0 height 0
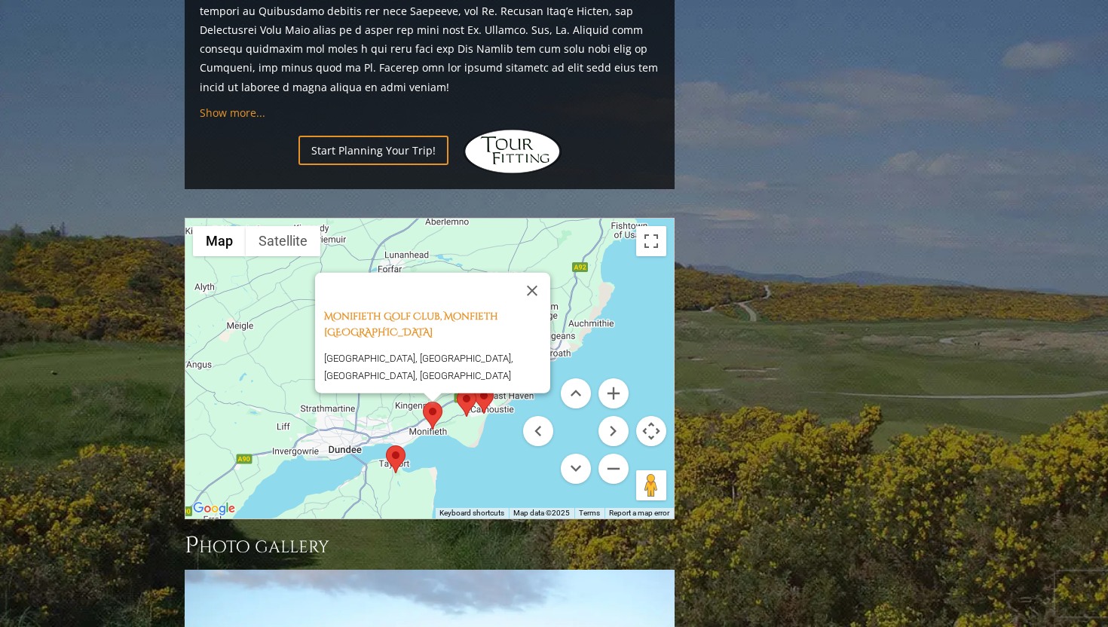
scroll to position [1753, 0]
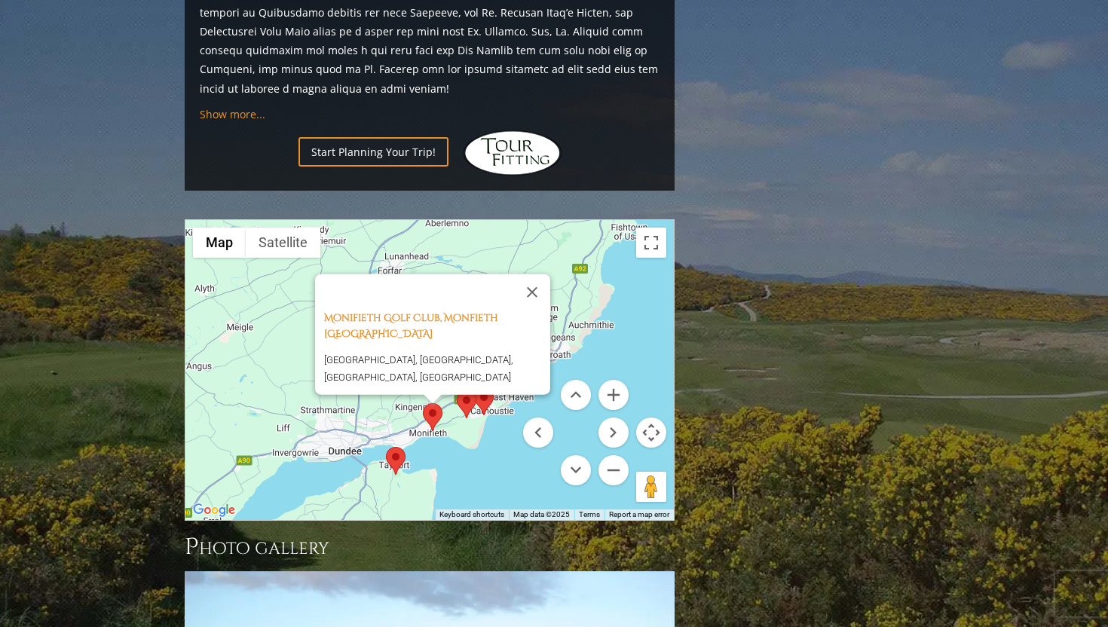
click at [457, 390] on area at bounding box center [457, 390] width 0 height 0
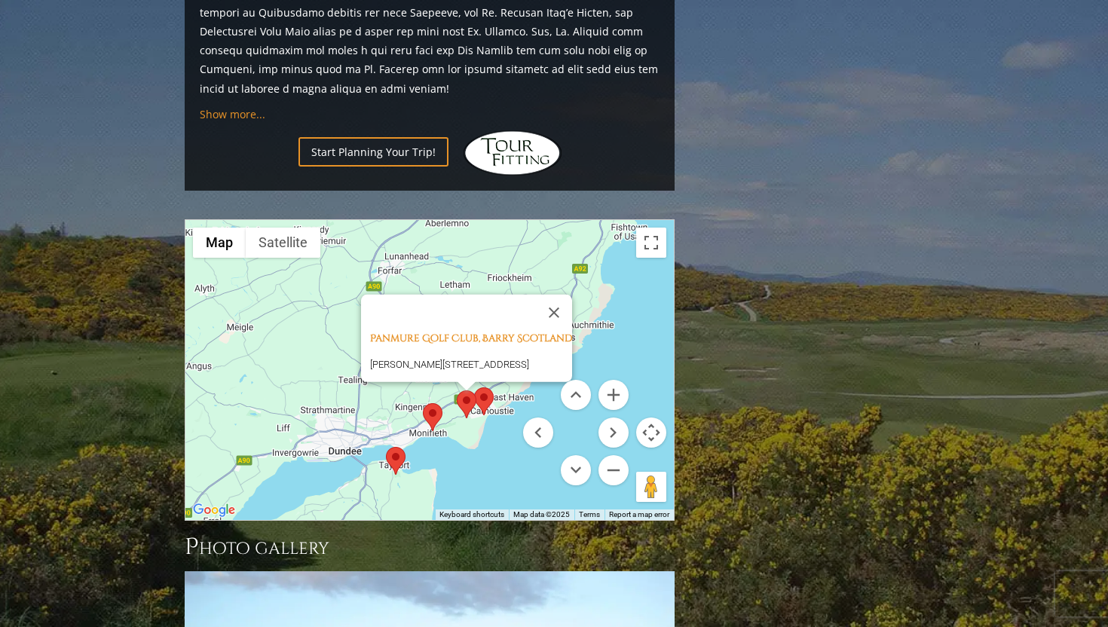
click at [474, 387] on area at bounding box center [474, 387] width 0 height 0
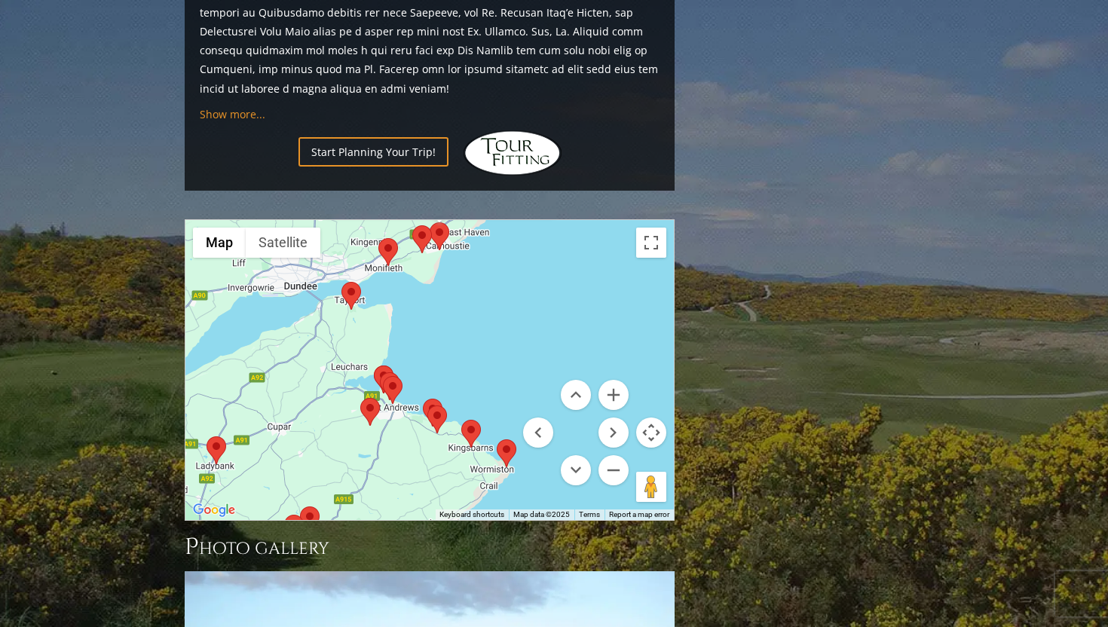
drag, startPoint x: 497, startPoint y: 408, endPoint x: 451, endPoint y: 224, distance: 189.7
click at [451, 224] on div "Carnoustie Golf Links, Carnoustie [GEOGRAPHIC_DATA] [GEOGRAPHIC_DATA][STREET_AD…" at bounding box center [429, 370] width 488 height 300
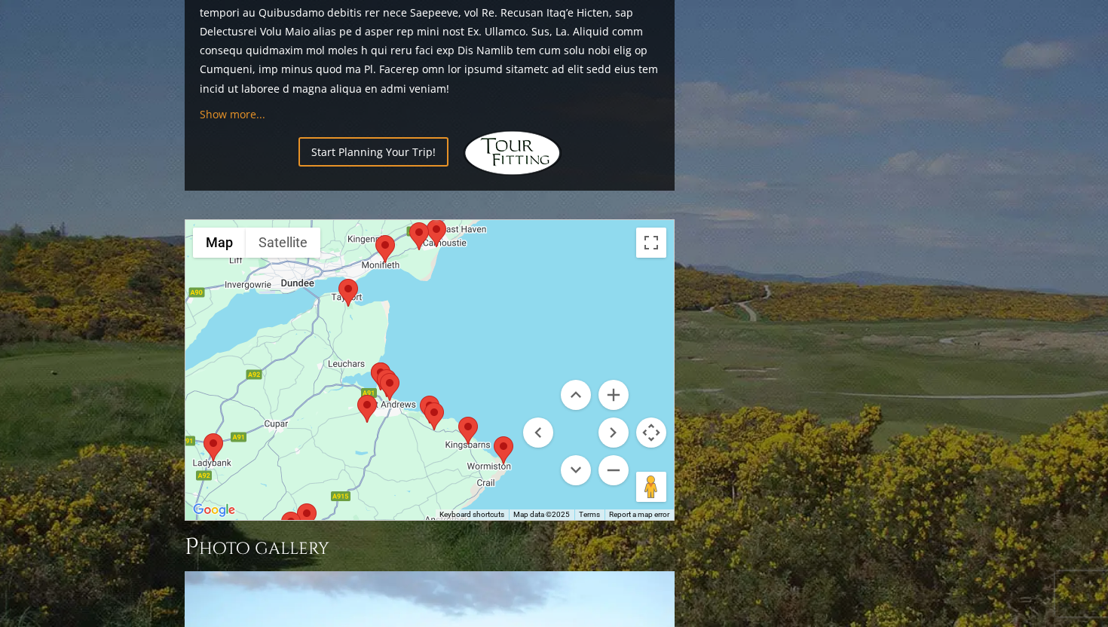
click at [494, 436] on area at bounding box center [494, 436] width 0 height 0
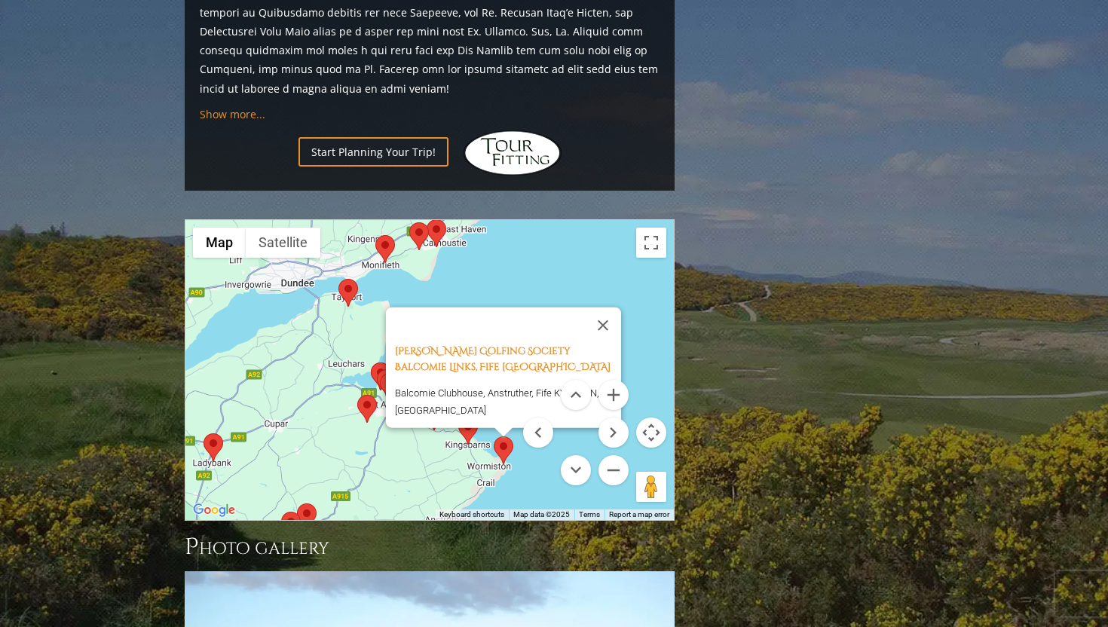
click at [458, 417] on area at bounding box center [458, 417] width 0 height 0
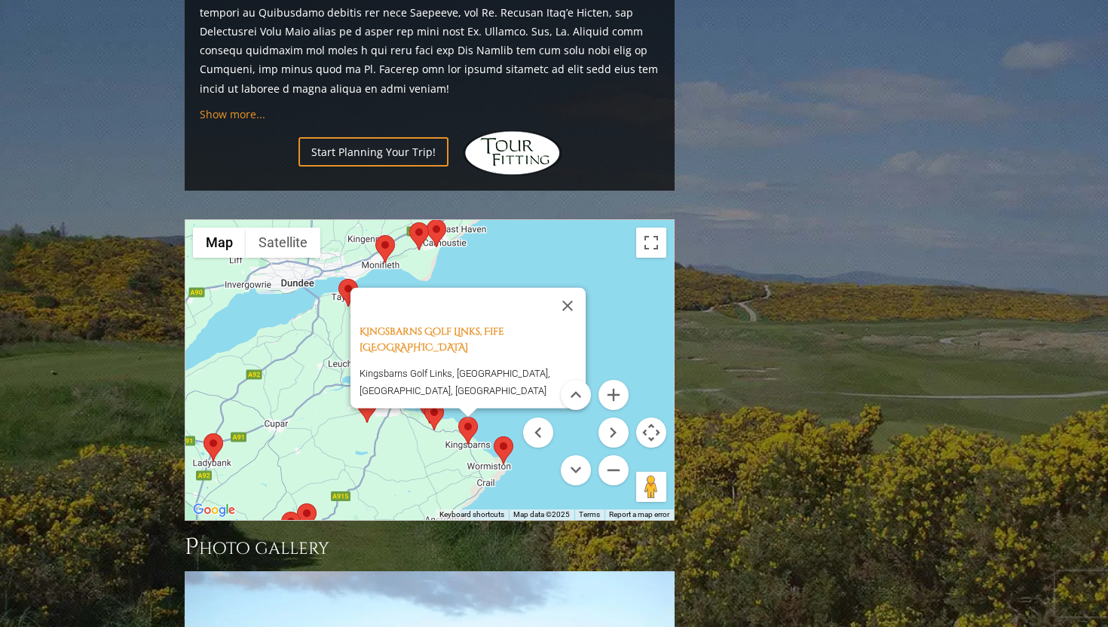
click at [367, 349] on div "Kingsbarns Golf Links, Fife Scotland Kingsbarns Golf Links, [GEOGRAPHIC_DATA], …" at bounding box center [429, 370] width 488 height 300
click at [372, 345] on div "Kingsbarns Golf Links, Fife Scotland Kingsbarns Golf Links, [GEOGRAPHIC_DATA], …" at bounding box center [429, 370] width 488 height 300
click at [573, 287] on button "Close" at bounding box center [567, 305] width 36 height 36
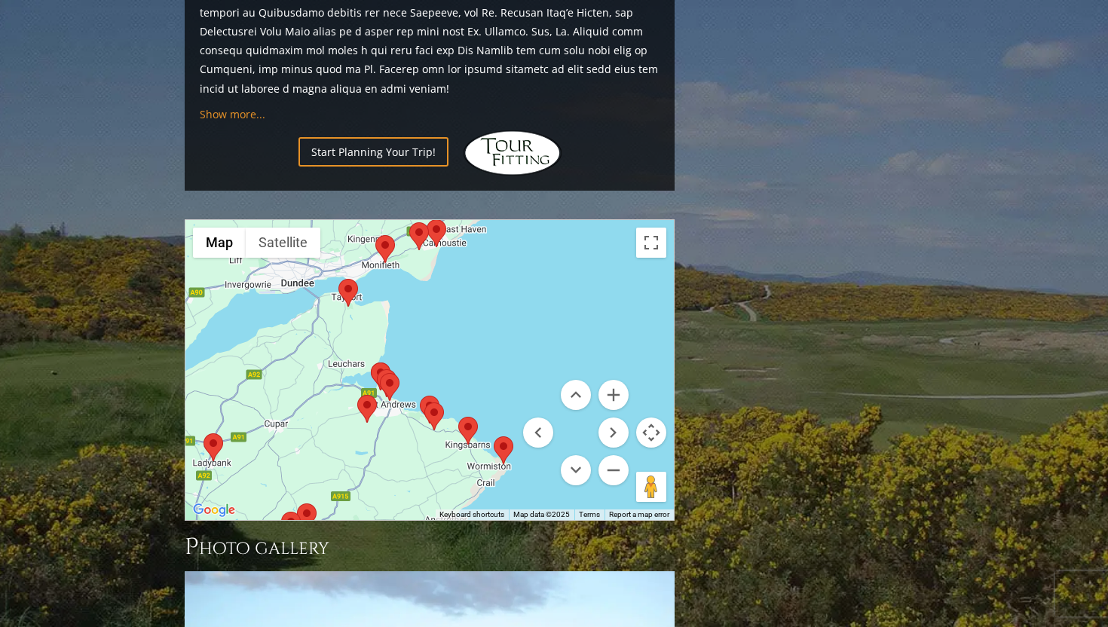
click at [402, 312] on div "To navigate, press the arrow keys." at bounding box center [429, 370] width 488 height 300
click at [380, 373] on area at bounding box center [380, 373] width 0 height 0
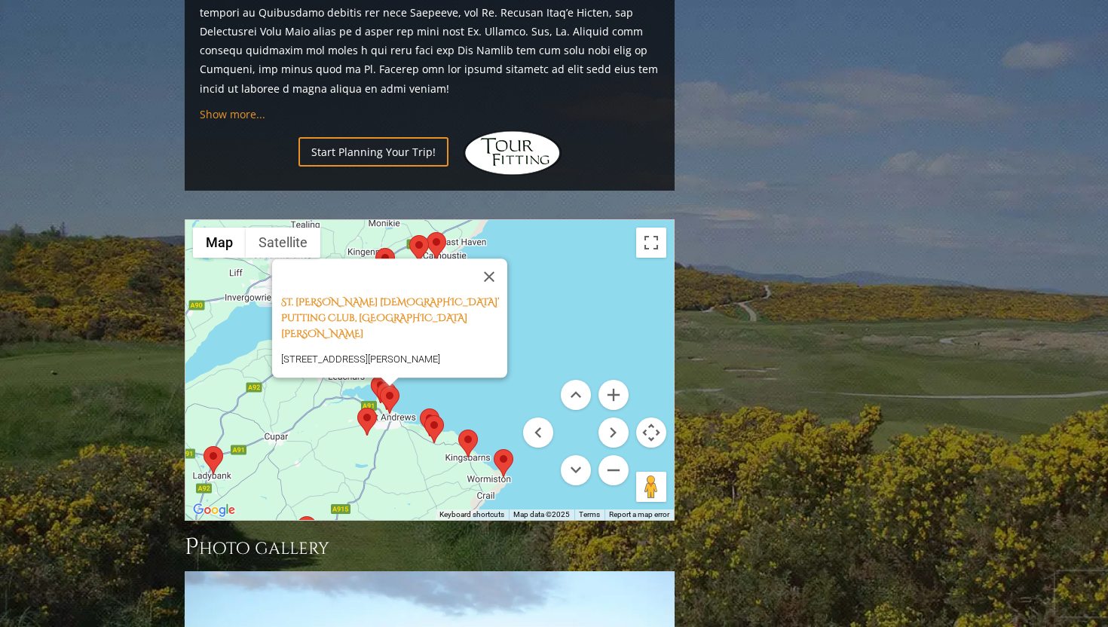
scroll to position [1746, 0]
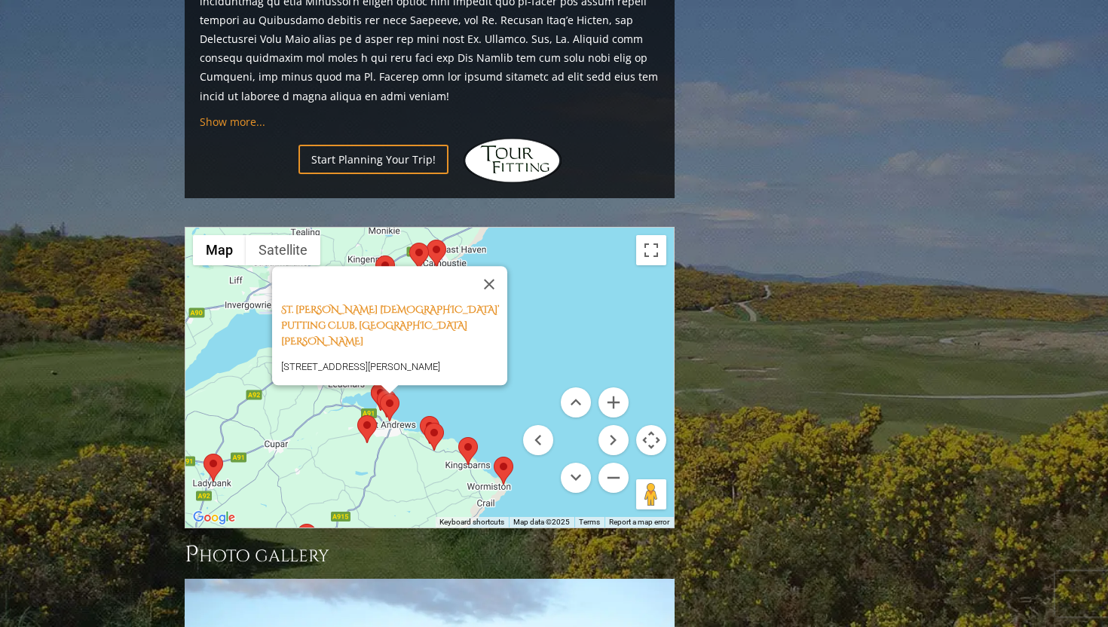
click at [357, 415] on area at bounding box center [357, 415] width 0 height 0
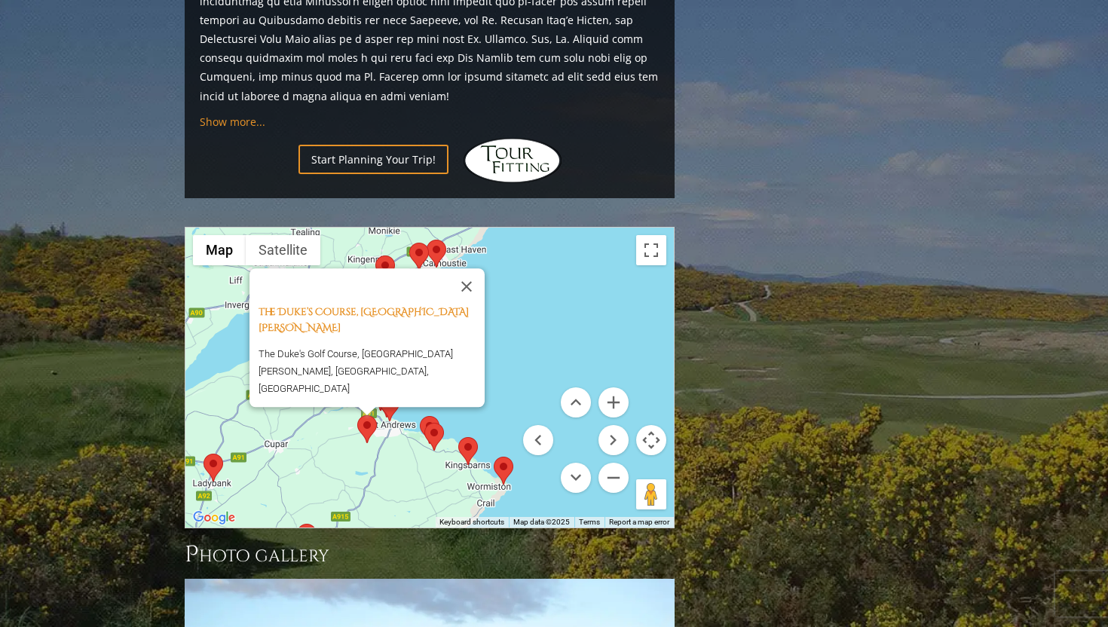
click at [424, 423] on area at bounding box center [424, 423] width 0 height 0
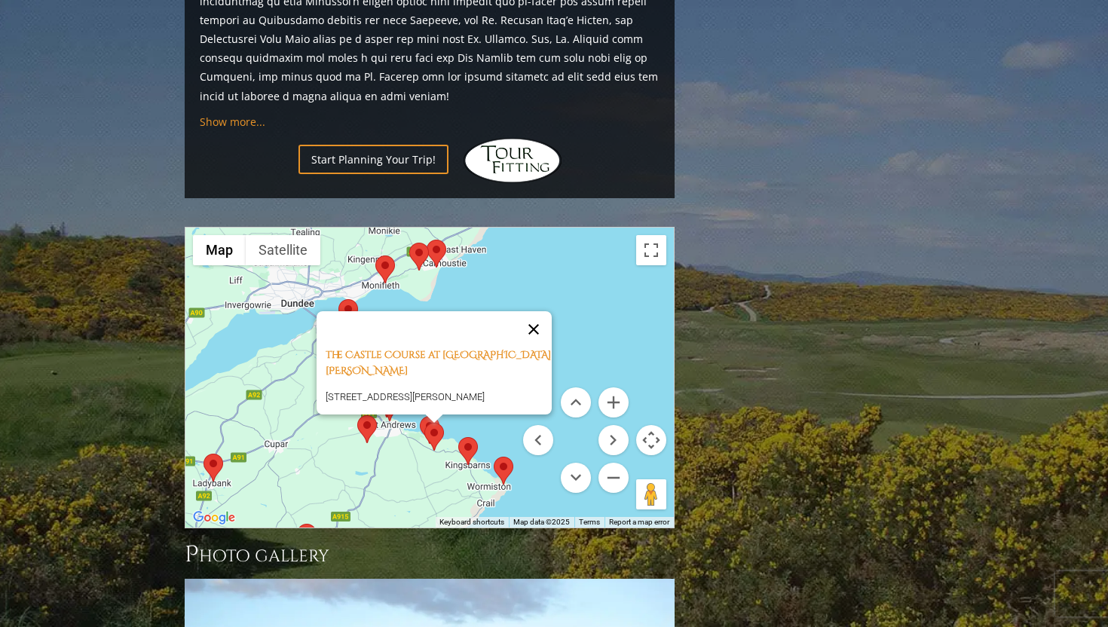
click at [533, 311] on button "Close" at bounding box center [534, 329] width 36 height 36
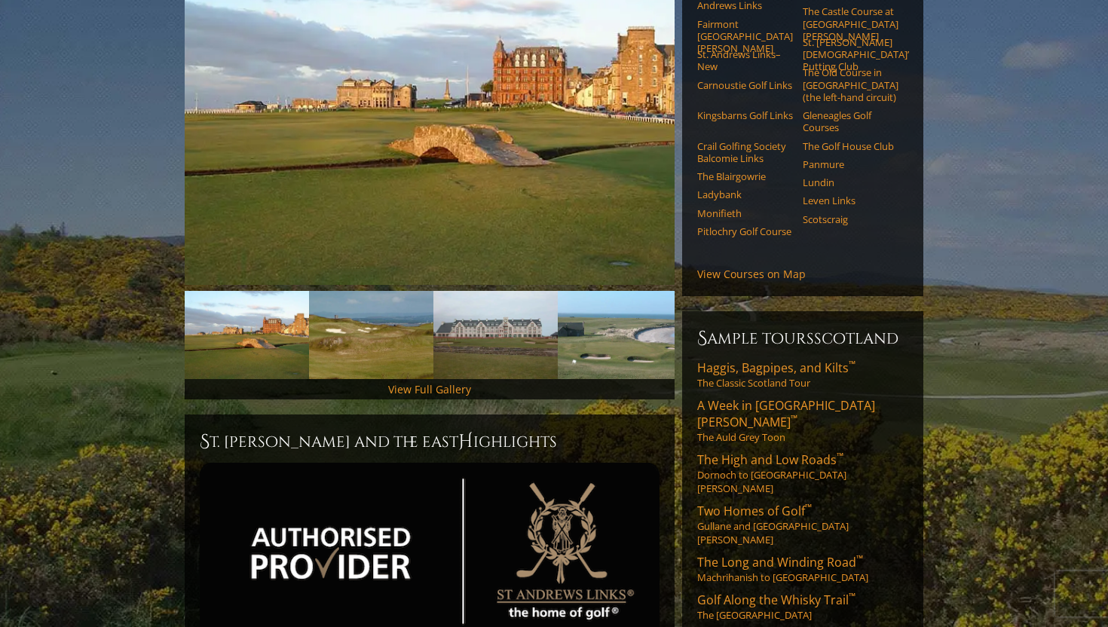
scroll to position [0, 0]
